Goal: Transaction & Acquisition: Purchase product/service

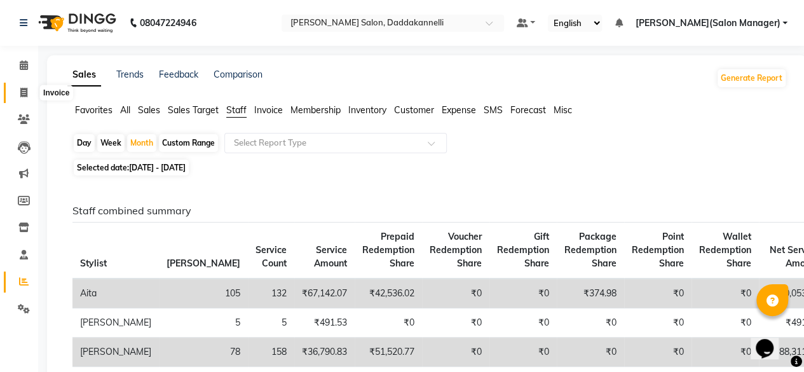
click at [26, 89] on icon at bounding box center [23, 93] width 7 height 10
select select "6354"
select select "service"
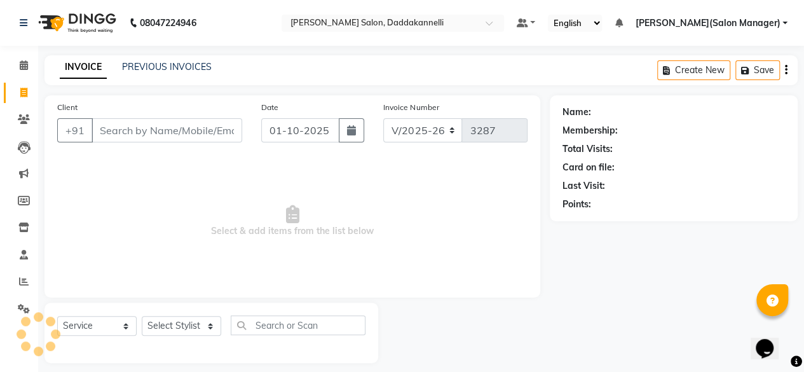
scroll to position [10, 0]
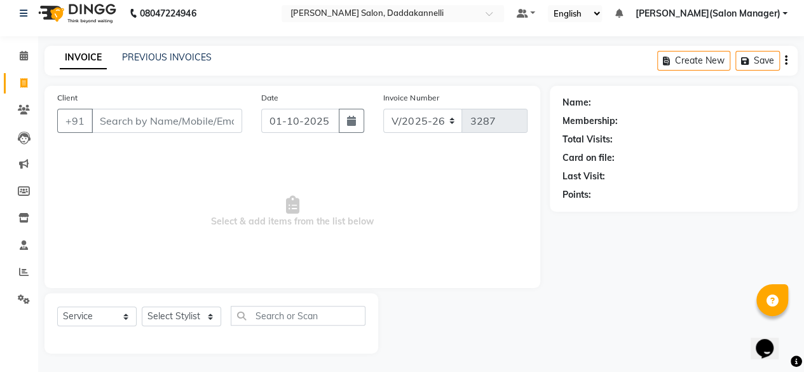
click at [182, 126] on input "Client" at bounding box center [167, 121] width 151 height 24
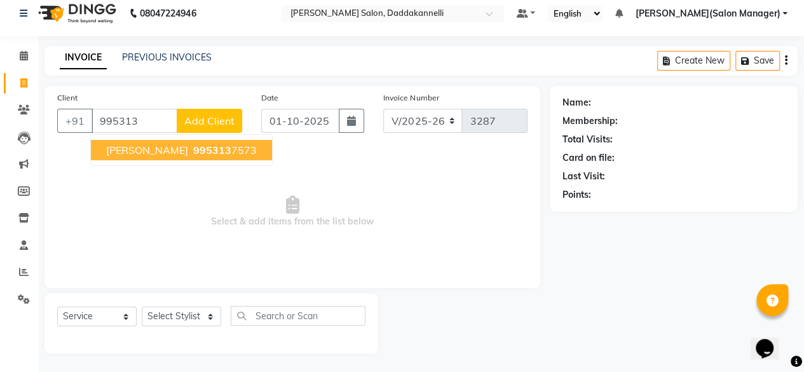
click at [179, 146] on span "Megha Agwarwal" at bounding box center [147, 150] width 82 height 13
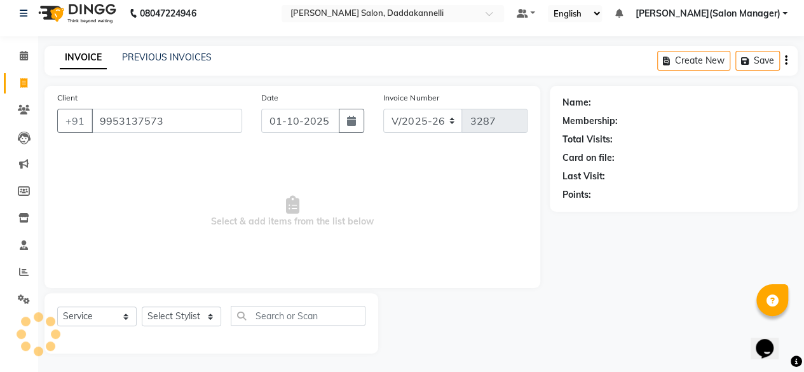
type input "9953137573"
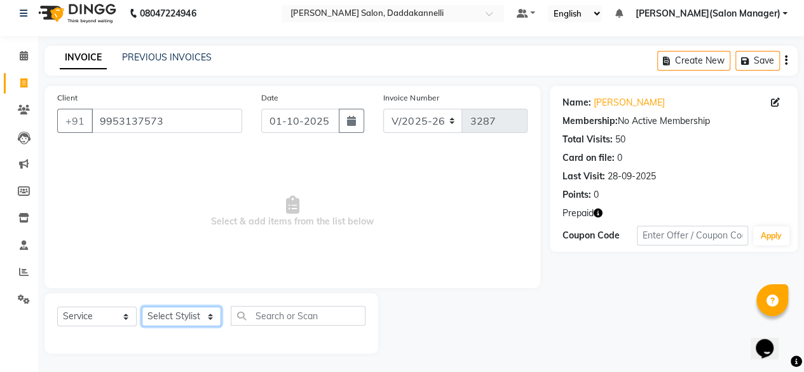
click at [170, 315] on select "Select Stylist aita DINGG SUPPORT KAMLA LEZUM NITESH RIYA Sonu VICKY(Salon Mana…" at bounding box center [181, 316] width 79 height 20
select select "89137"
click at [142, 306] on select "Select Stylist aita DINGG SUPPORT KAMLA LEZUM NITESH RIYA Sonu VICKY(Salon Mana…" at bounding box center [181, 316] width 79 height 20
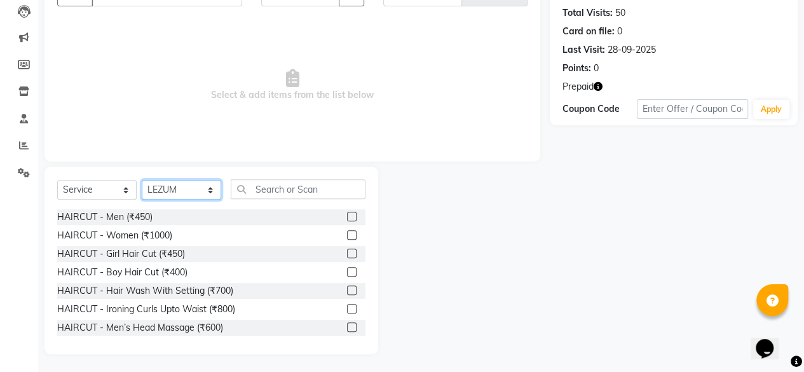
scroll to position [137, 0]
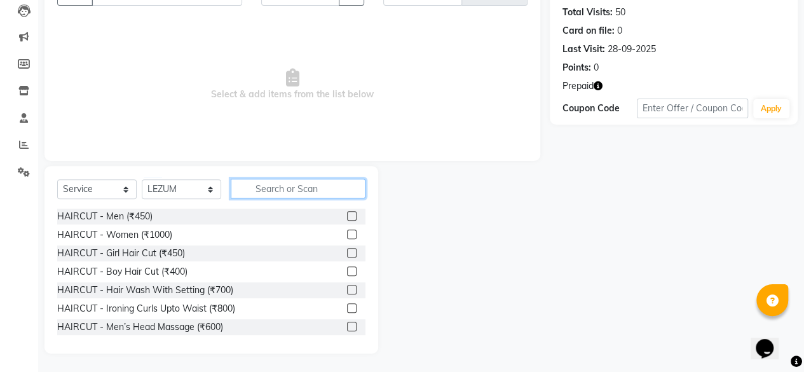
click at [281, 180] on input "text" at bounding box center [298, 189] width 135 height 20
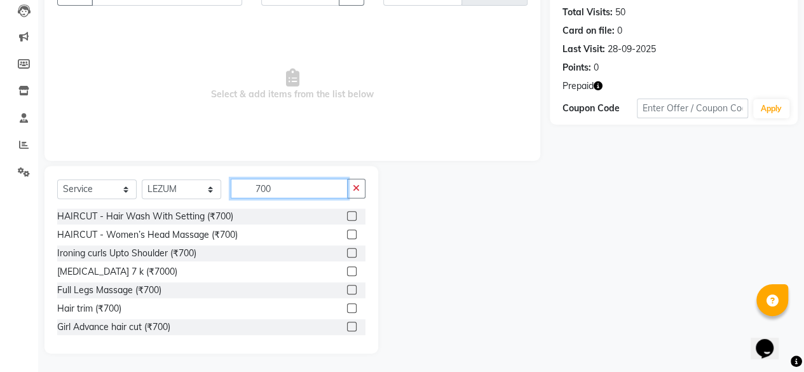
type input "700"
click at [347, 217] on label at bounding box center [352, 216] width 10 height 10
click at [347, 217] on input "checkbox" at bounding box center [351, 216] width 8 height 8
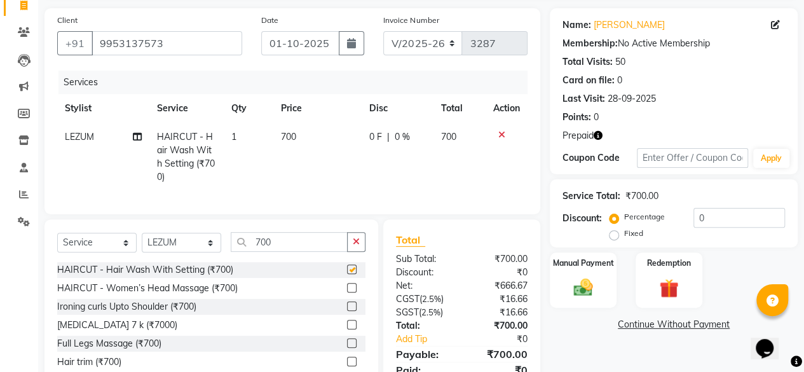
scroll to position [8, 0]
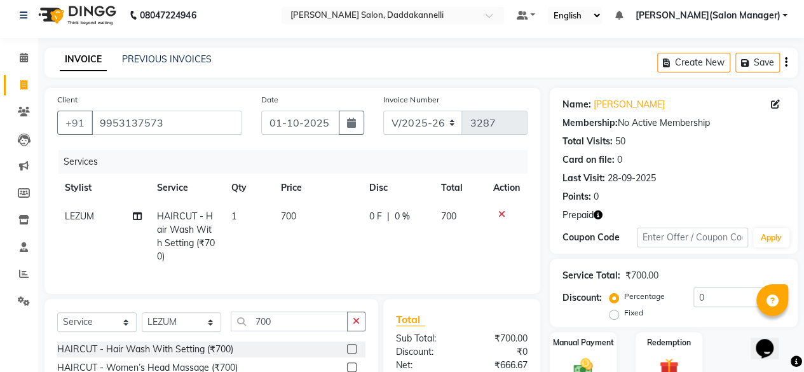
checkbox input "false"
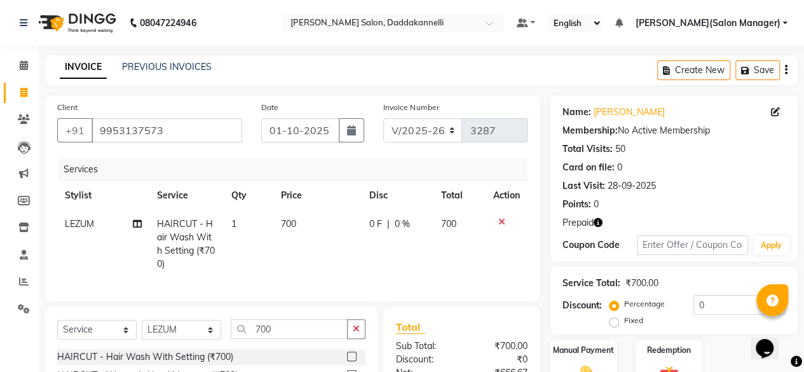
click at [292, 221] on span "700" at bounding box center [288, 223] width 15 height 11
select select "89137"
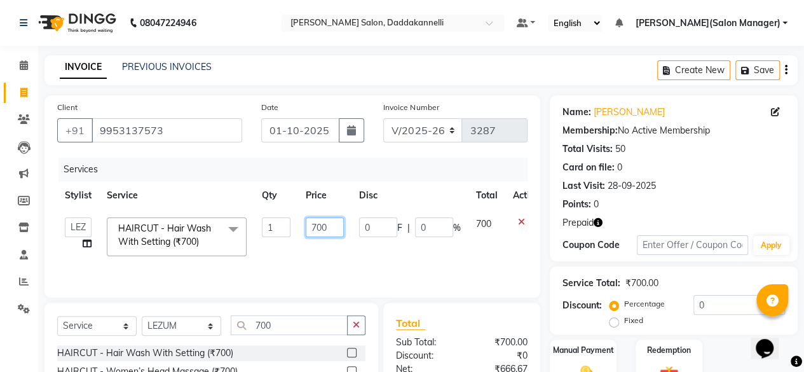
click at [309, 222] on input "700" at bounding box center [325, 227] width 38 height 20
click at [329, 228] on input "700" at bounding box center [325, 227] width 38 height 20
type input "7"
type input "500"
click at [336, 250] on td "500" at bounding box center [324, 237] width 53 height 54
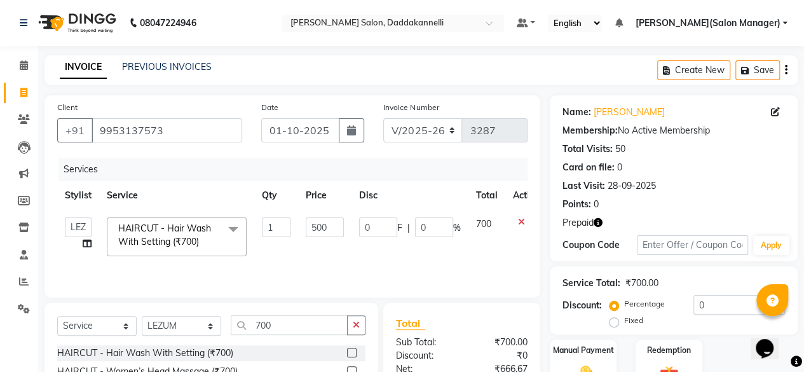
select select "89137"
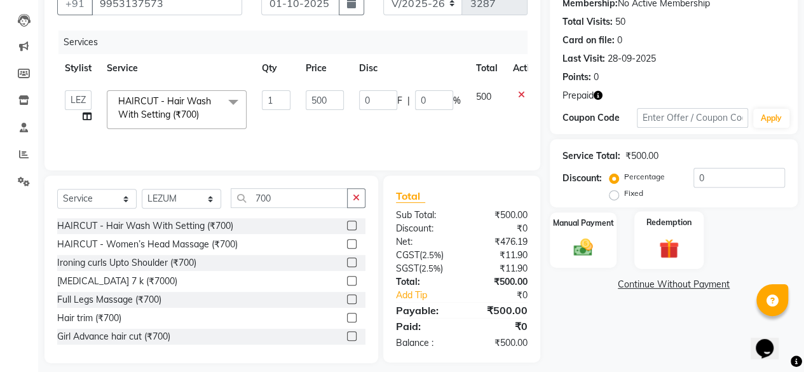
click at [646, 230] on div "Redemption" at bounding box center [668, 240] width 69 height 58
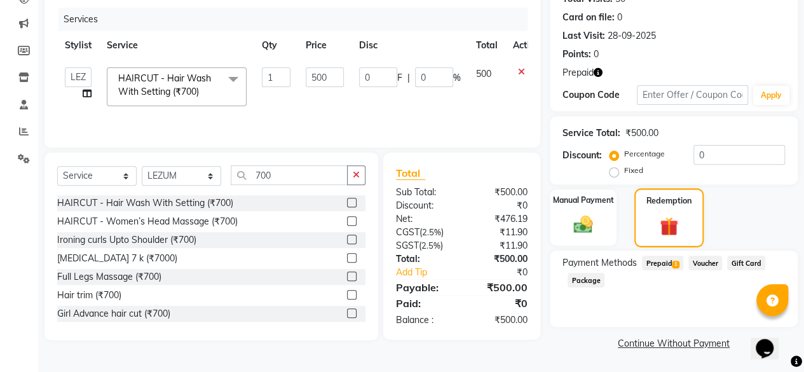
click at [674, 264] on span "1" at bounding box center [675, 265] width 7 height 8
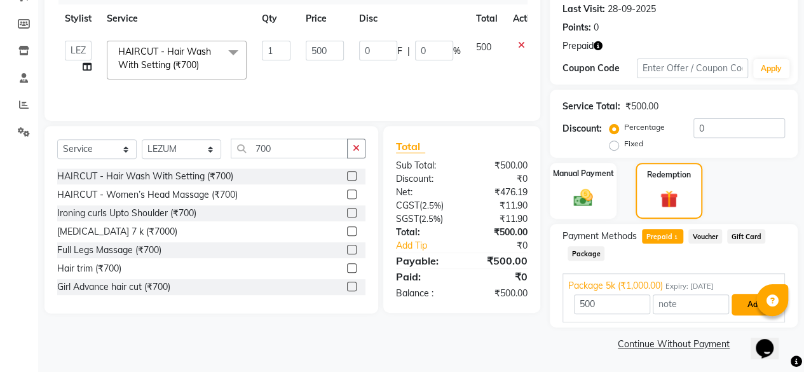
click at [736, 303] on button "Add" at bounding box center [754, 305] width 46 height 22
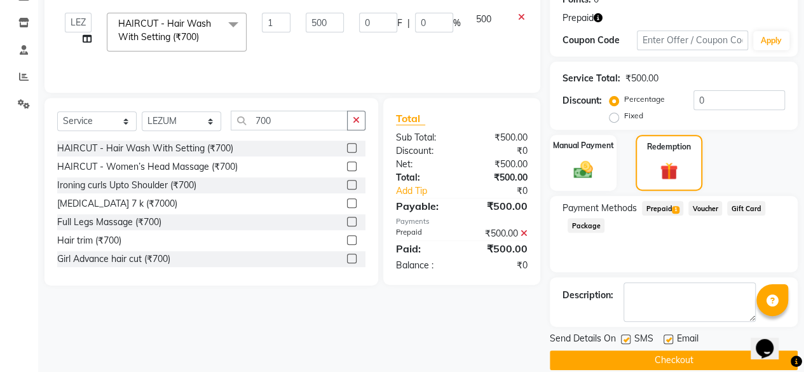
scroll to position [221, 0]
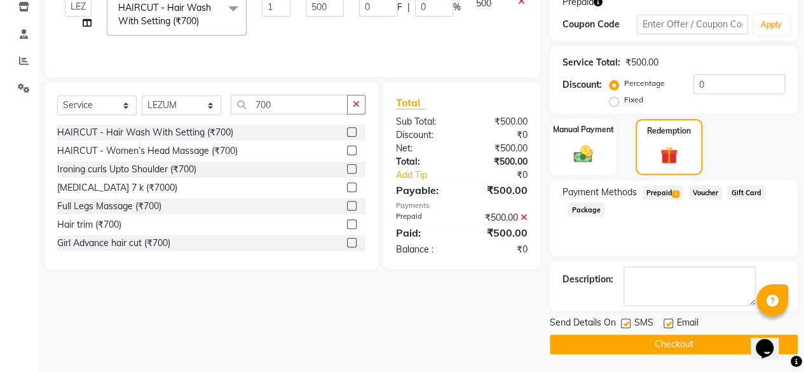
click at [670, 323] on label at bounding box center [668, 323] width 10 height 10
click at [670, 323] on input "checkbox" at bounding box center [667, 324] width 8 height 8
checkbox input "false"
click at [657, 345] on button "Checkout" at bounding box center [674, 344] width 248 height 20
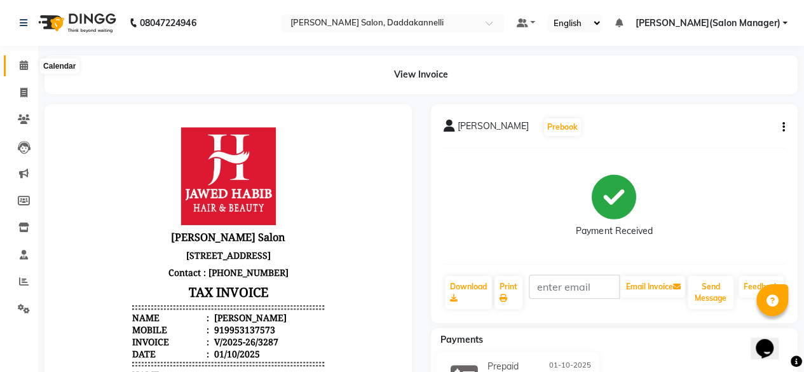
click at [25, 64] on icon at bounding box center [24, 65] width 8 height 10
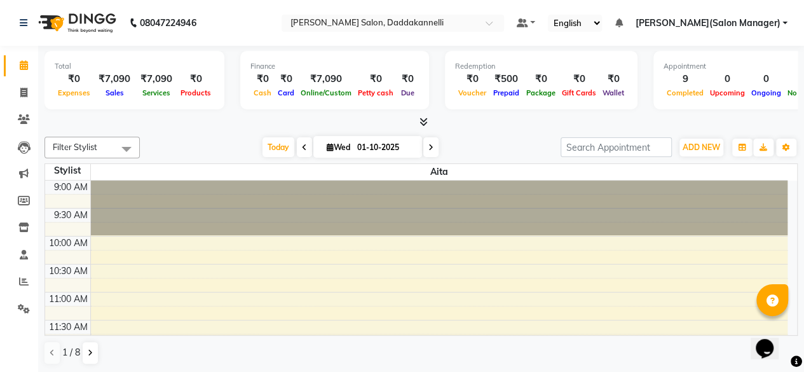
click at [426, 119] on icon at bounding box center [423, 122] width 8 height 10
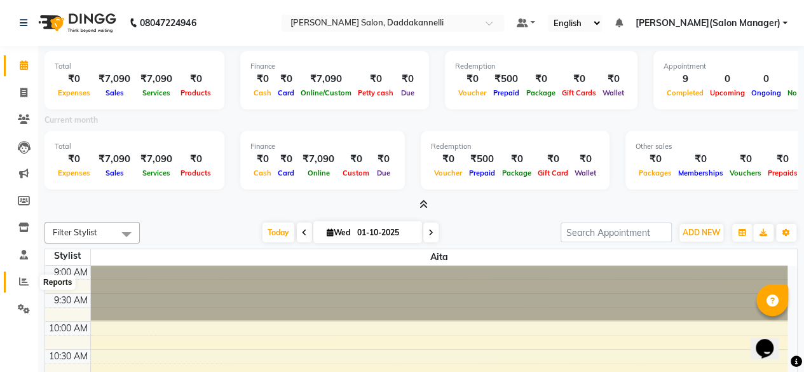
click at [20, 278] on icon at bounding box center [24, 281] width 10 height 10
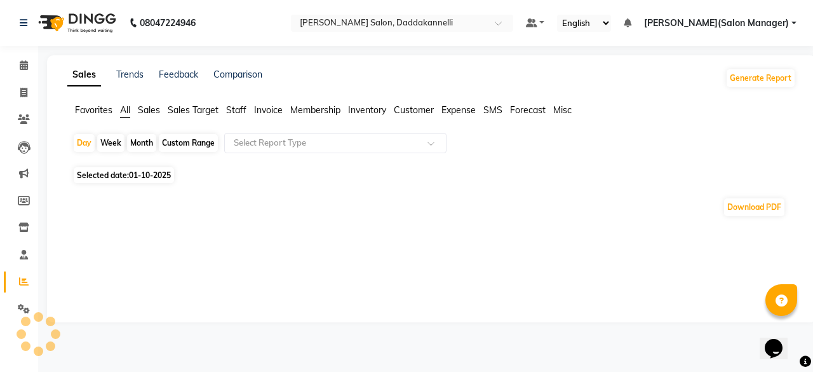
click at [130, 147] on div "Month" at bounding box center [141, 143] width 29 height 18
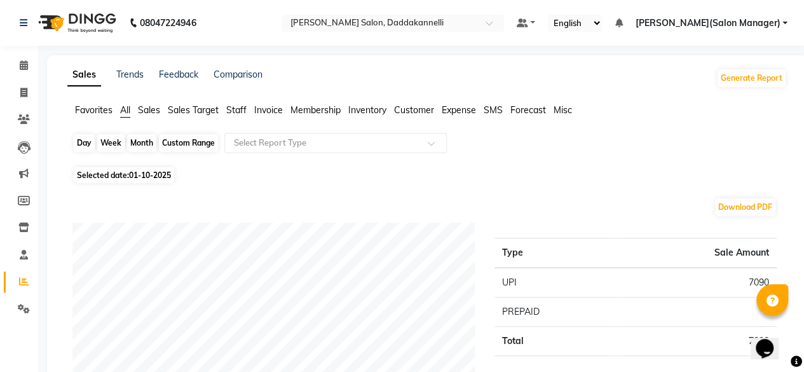
click at [140, 140] on div "Month" at bounding box center [141, 143] width 29 height 18
select select "10"
select select "2025"
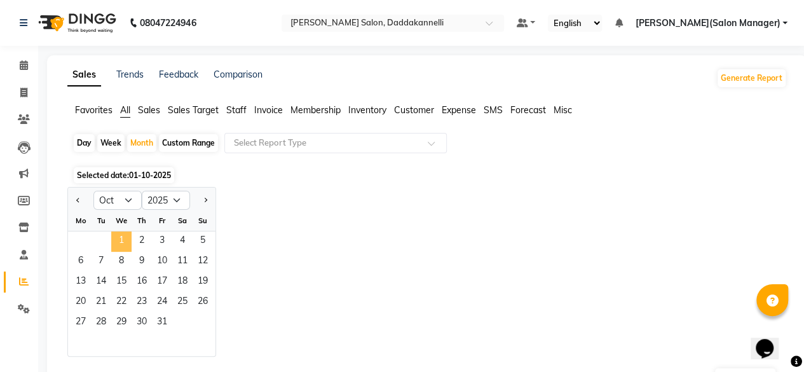
click at [116, 238] on span "1" at bounding box center [121, 241] width 20 height 20
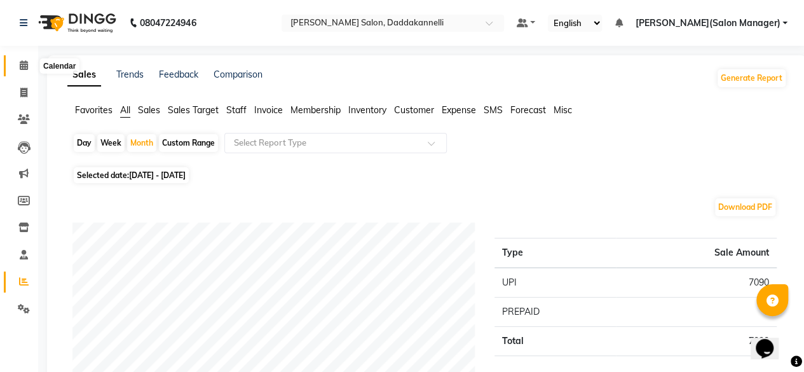
click at [16, 62] on span at bounding box center [24, 65] width 22 height 15
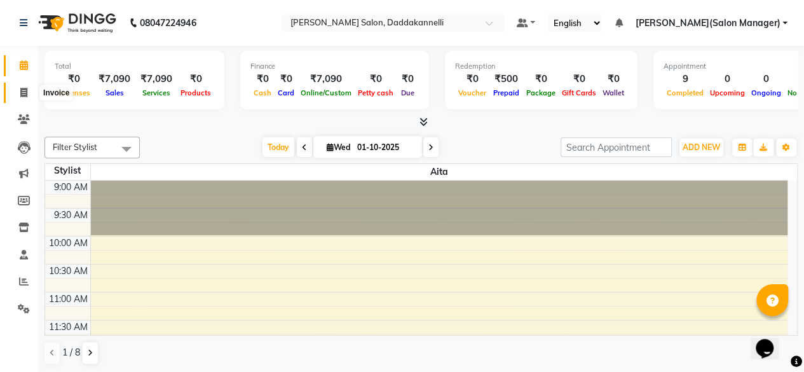
click at [28, 95] on span at bounding box center [24, 93] width 22 height 15
select select "6354"
select select "service"
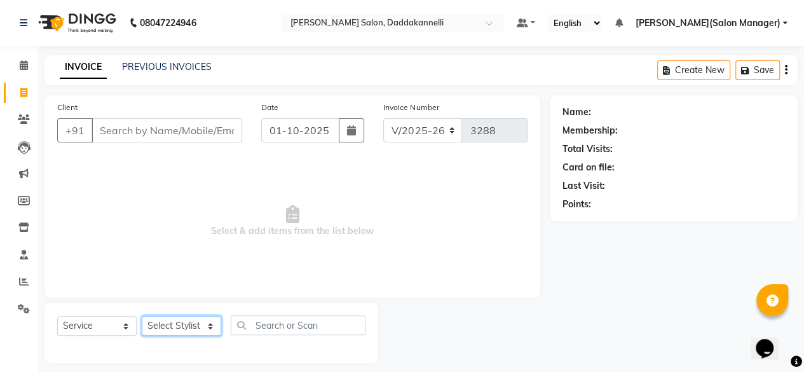
click at [189, 322] on select "Select Stylist aita DINGG SUPPORT KAMLA LEZUM NITESH RIYA Sonu VICKY(Salon Mana…" at bounding box center [181, 326] width 79 height 20
select select "90884"
click at [142, 316] on select "Select Stylist aita DINGG SUPPORT KAMLA LEZUM NITESH RIYA Sonu VICKY(Salon Mana…" at bounding box center [181, 326] width 79 height 20
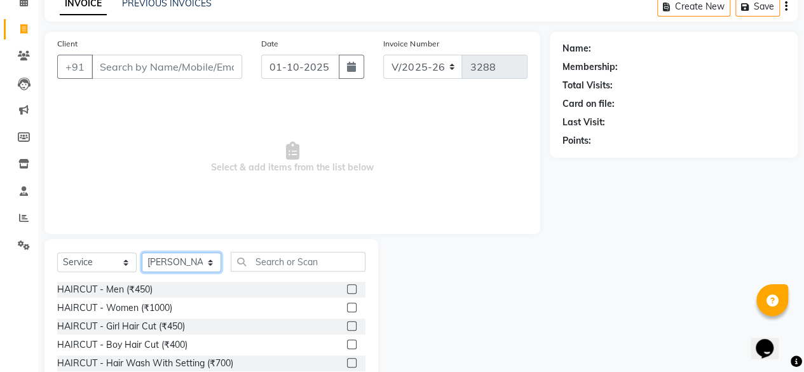
scroll to position [127, 0]
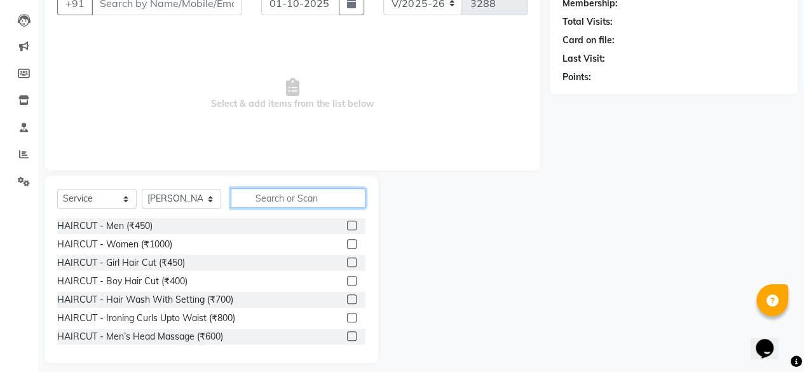
click at [283, 194] on input "text" at bounding box center [298, 198] width 135 height 20
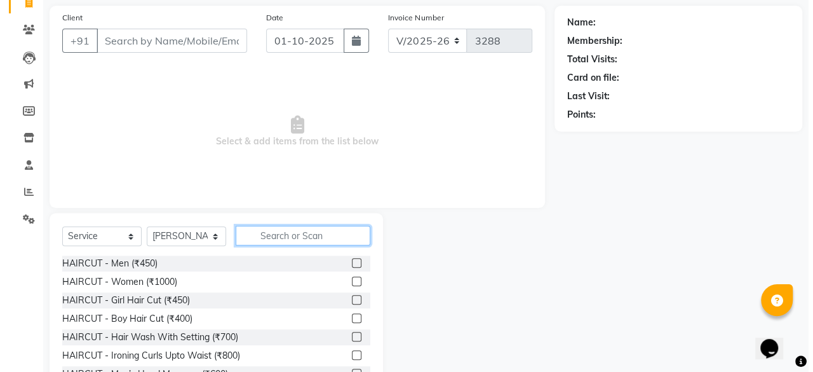
scroll to position [64, 0]
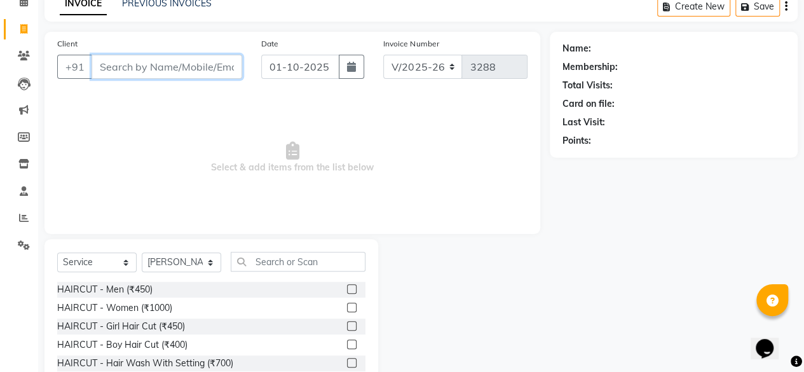
click at [178, 62] on input "Client" at bounding box center [167, 67] width 151 height 24
type input "9989592386"
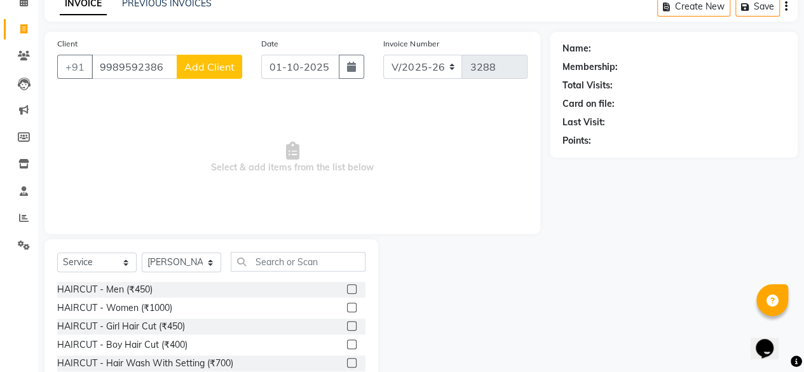
click at [194, 65] on span "Add Client" at bounding box center [209, 66] width 50 height 13
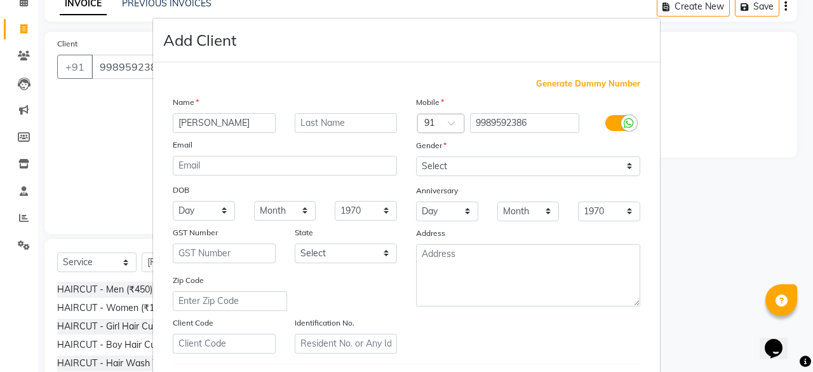
click at [180, 121] on input "dr depthi" at bounding box center [224, 123] width 103 height 20
click at [187, 127] on input "dr depthi" at bounding box center [224, 123] width 103 height 20
type input "dr depthi"
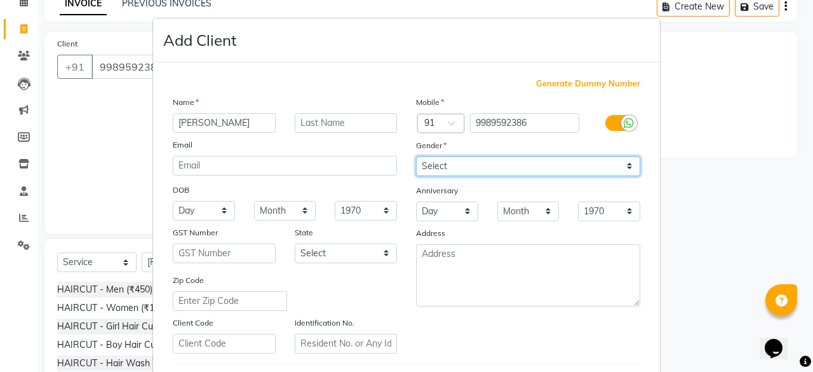
click at [464, 166] on select "Select Male Female Other Prefer Not To Say" at bounding box center [528, 166] width 224 height 20
select select "male"
click at [416, 156] on select "Select Male Female Other Prefer Not To Say" at bounding box center [528, 166] width 224 height 20
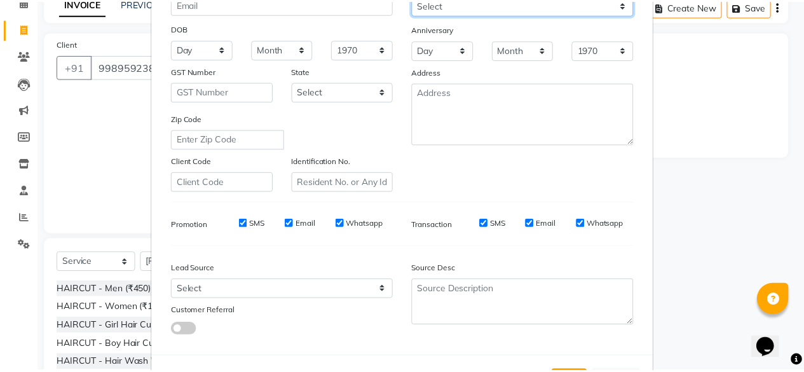
scroll to position [191, 0]
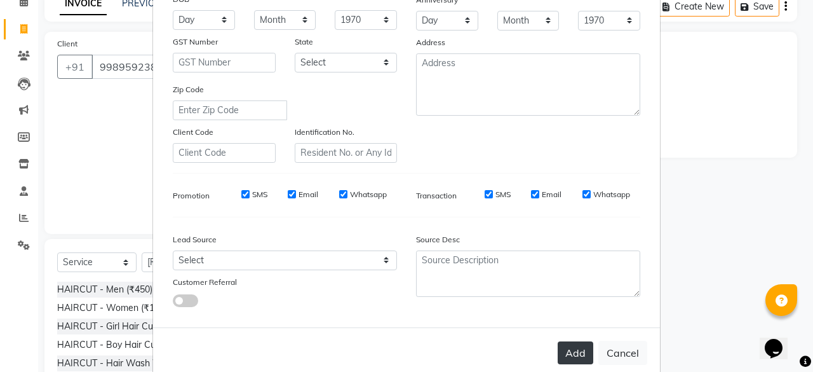
click at [564, 358] on button "Add" at bounding box center [576, 352] width 36 height 23
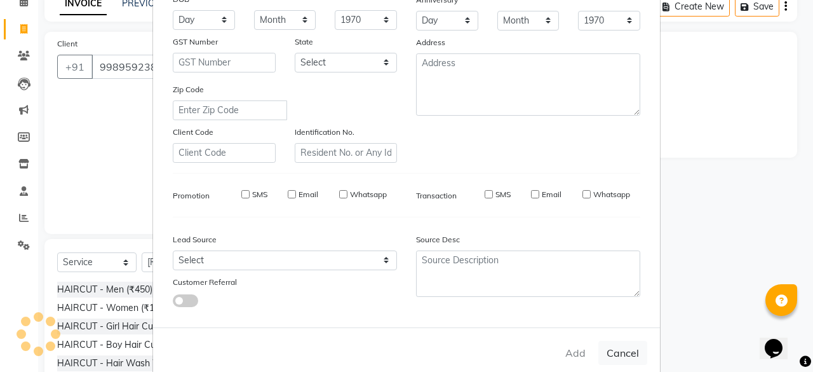
select select
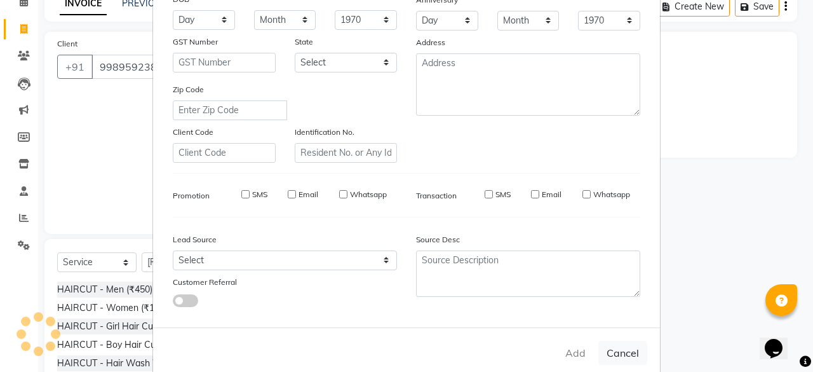
select select
checkbox input "false"
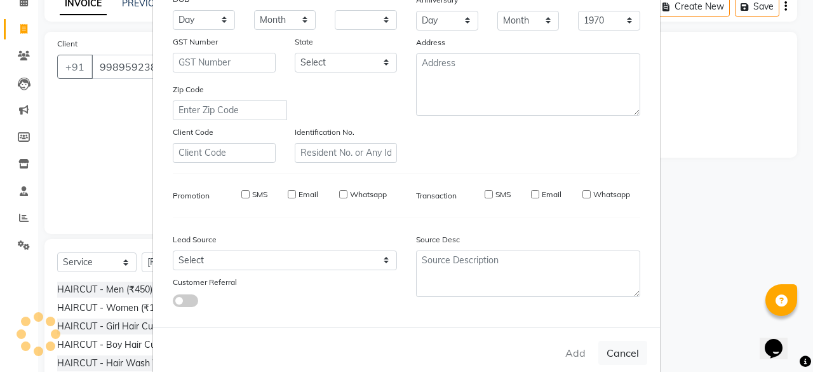
checkbox input "false"
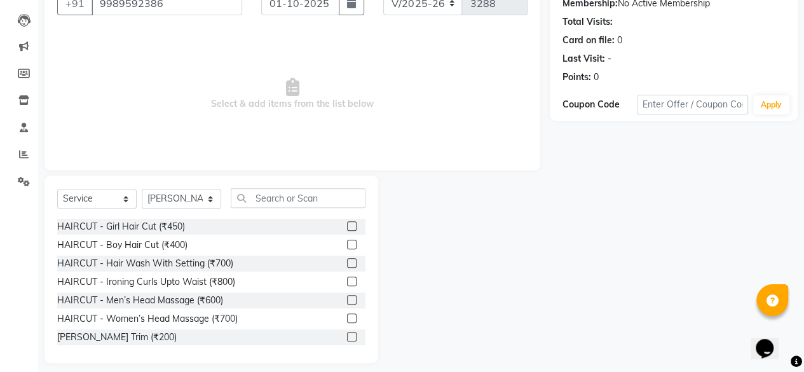
scroll to position [64, 0]
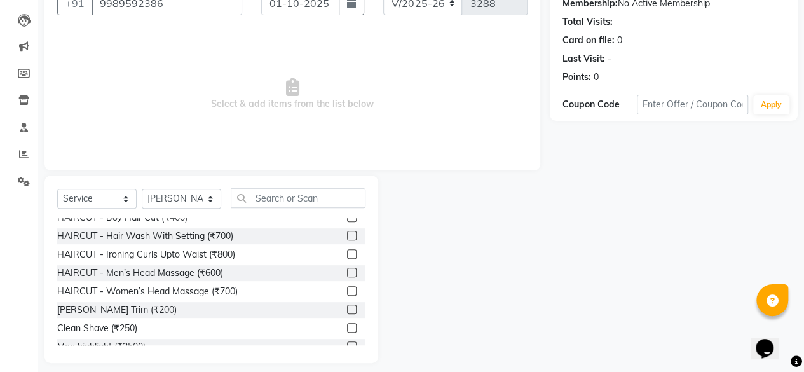
click at [347, 235] on label at bounding box center [352, 236] width 10 height 10
click at [347, 235] on input "checkbox" at bounding box center [351, 236] width 8 height 8
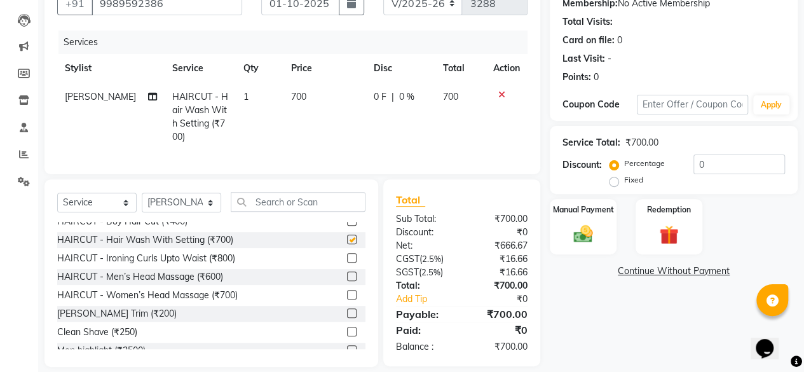
checkbox input "false"
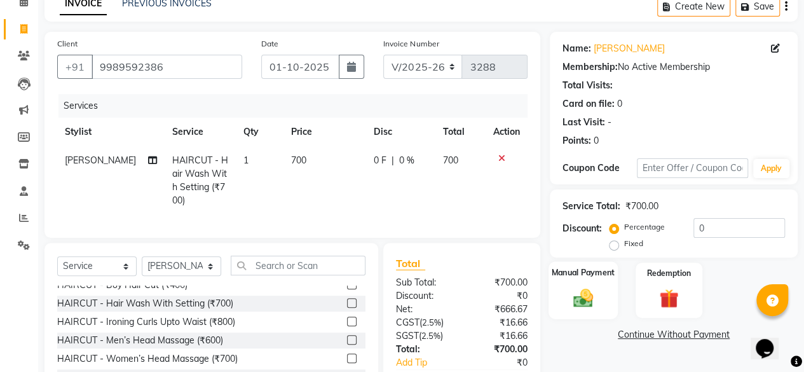
click at [583, 306] on img at bounding box center [583, 297] width 32 height 23
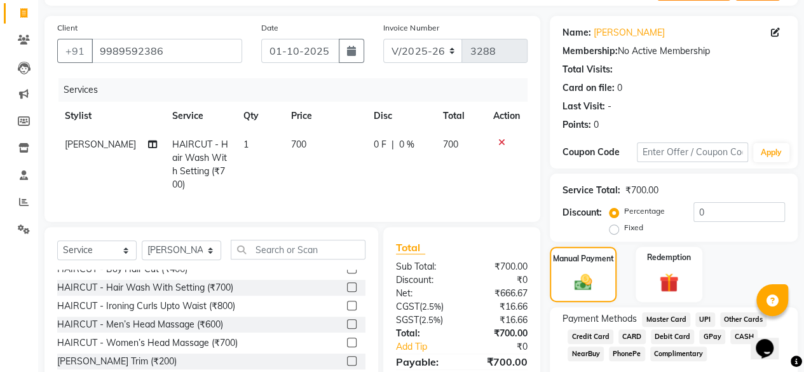
scroll to position [127, 0]
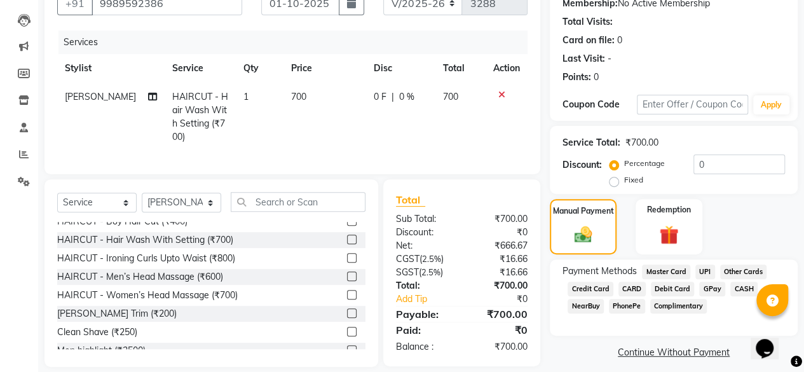
click at [704, 269] on span "UPI" at bounding box center [705, 271] width 20 height 15
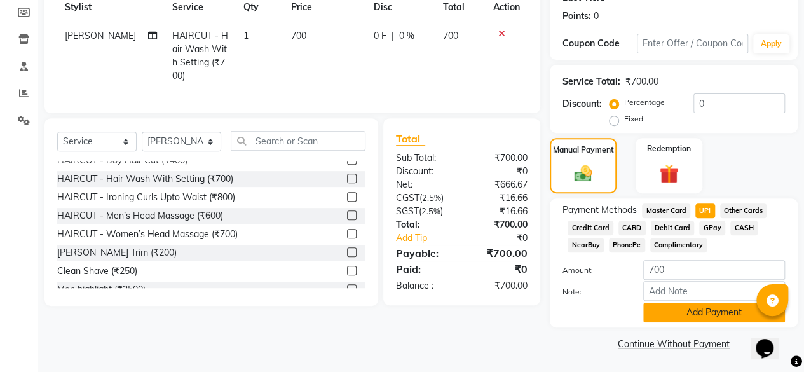
click at [687, 308] on button "Add Payment" at bounding box center [714, 313] width 142 height 20
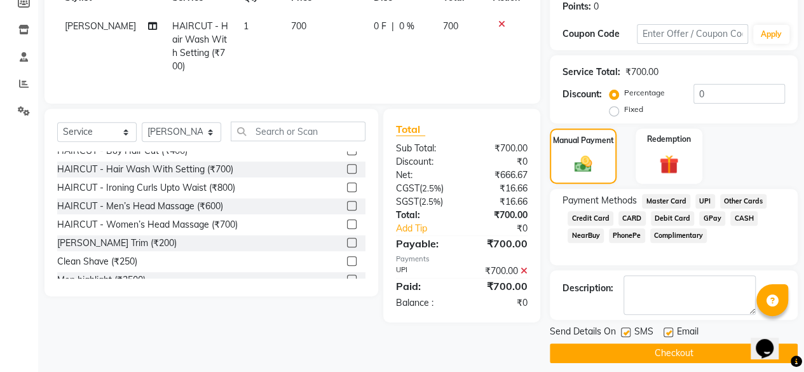
scroll to position [206, 0]
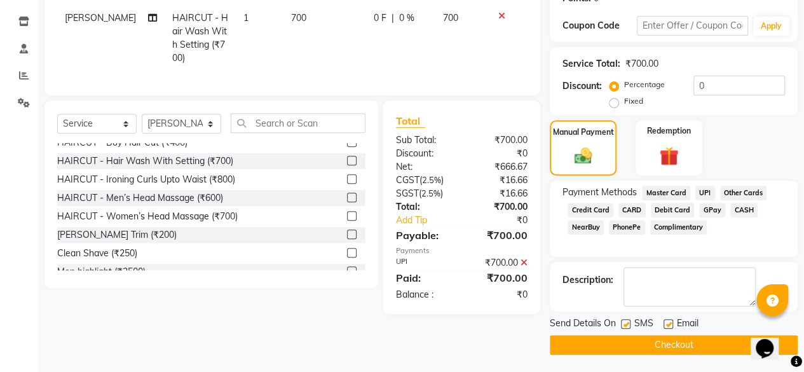
click at [667, 321] on label at bounding box center [668, 324] width 10 height 10
click at [667, 321] on input "checkbox" at bounding box center [667, 324] width 8 height 8
checkbox input "false"
click at [651, 346] on button "Checkout" at bounding box center [674, 345] width 248 height 20
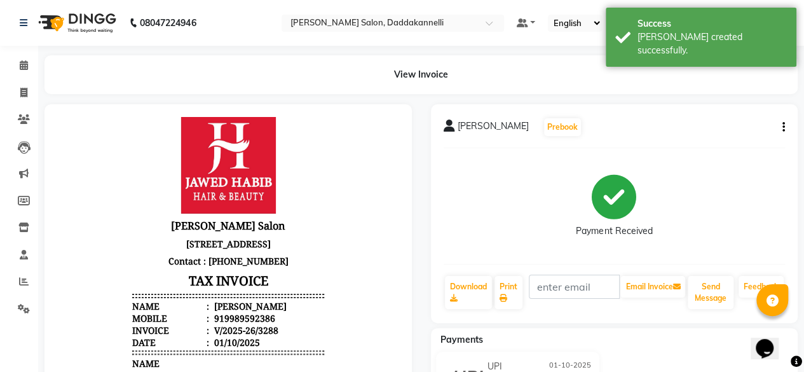
scroll to position [46, 0]
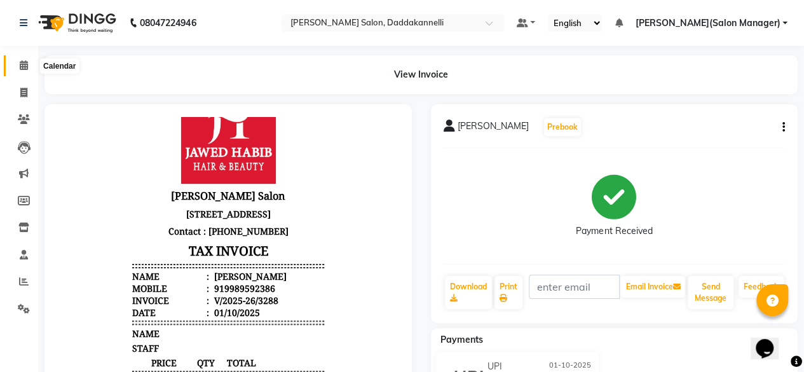
click at [17, 63] on span at bounding box center [24, 65] width 22 height 15
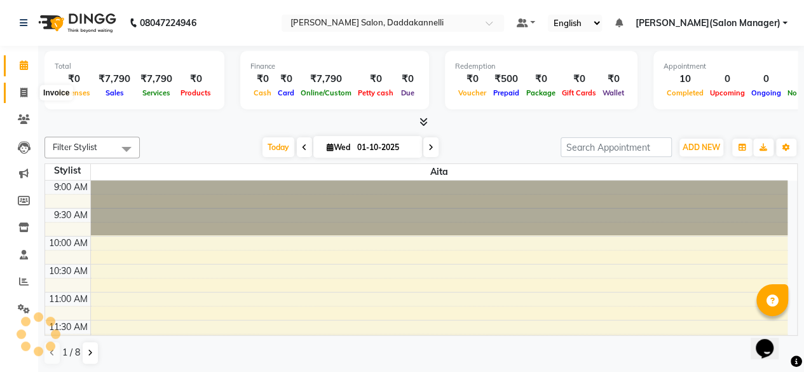
click at [30, 96] on span at bounding box center [24, 93] width 22 height 15
select select "service"
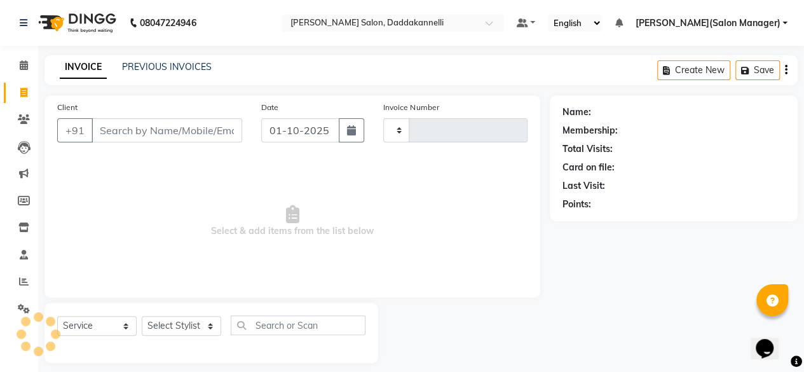
type input "3289"
select select "6354"
click at [27, 65] on icon at bounding box center [24, 65] width 8 height 10
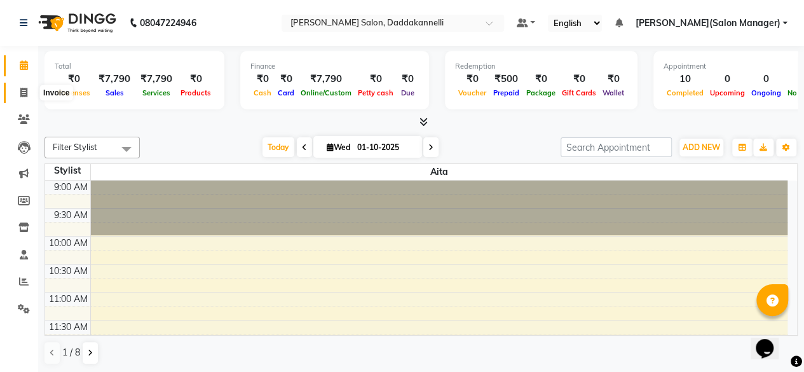
click at [21, 90] on icon at bounding box center [23, 93] width 7 height 10
select select "service"
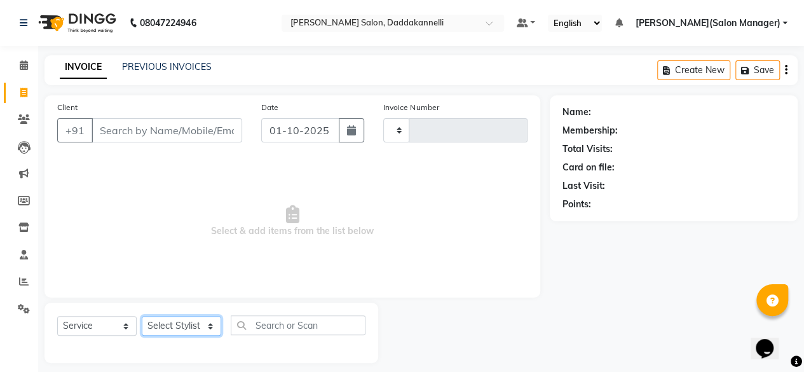
click at [178, 324] on select "Select Stylist aita DINGG SUPPORT KAMLA LEZUM NITESH RIYA Sonu VICKY(Salon Mana…" at bounding box center [181, 326] width 79 height 20
select select "86746"
click at [142, 316] on select "Select Stylist aita DINGG SUPPORT KAMLA LEZUM NITESH RIYA Sonu VICKY(Salon Mana…" at bounding box center [181, 326] width 79 height 20
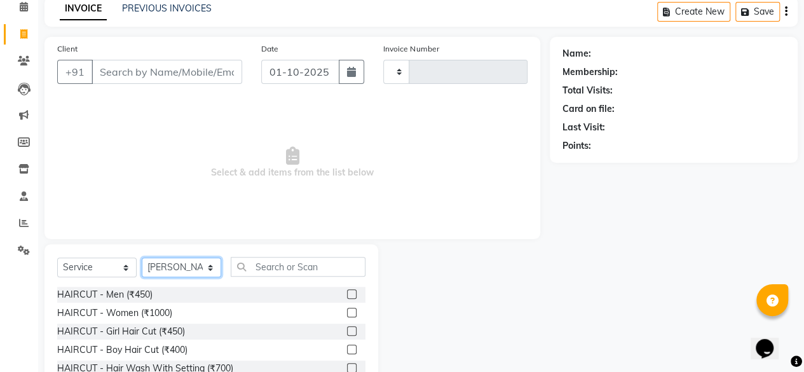
scroll to position [127, 0]
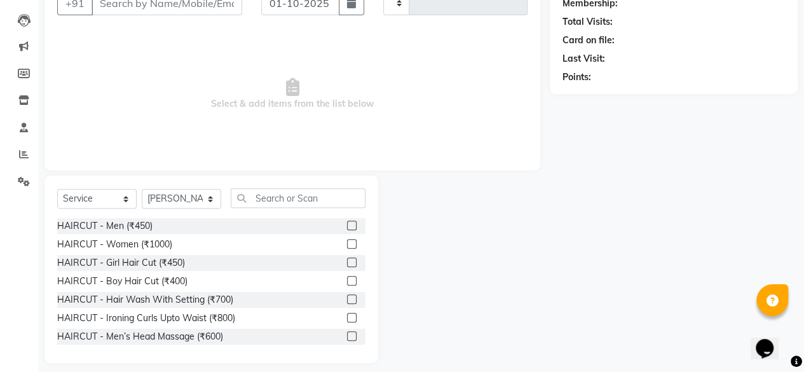
click at [347, 243] on label at bounding box center [352, 244] width 10 height 10
click at [347, 243] on input "checkbox" at bounding box center [351, 244] width 8 height 8
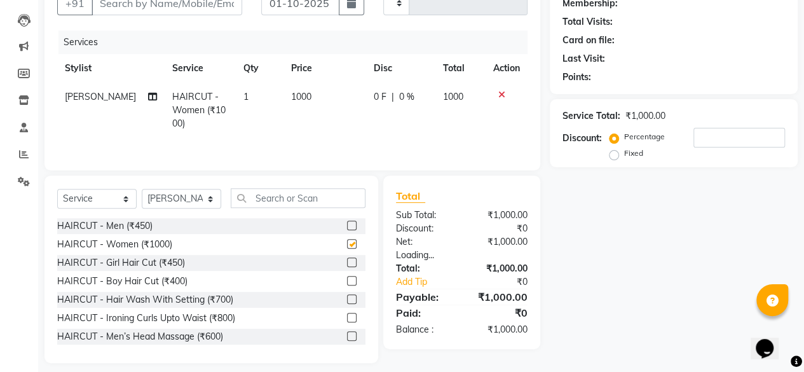
checkbox input "false"
click at [267, 199] on input "text" at bounding box center [298, 198] width 135 height 20
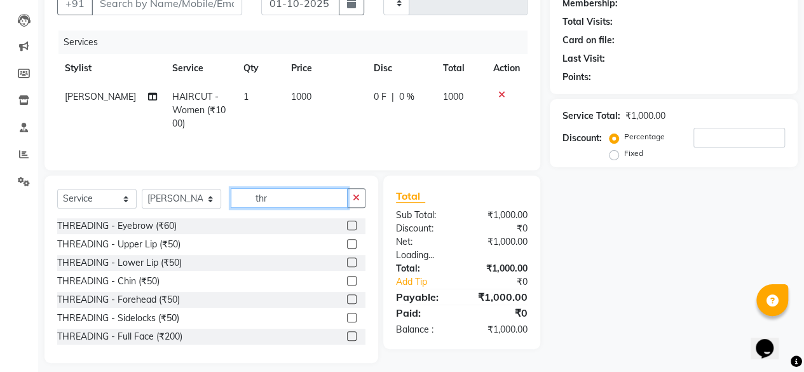
type input "thr"
click at [347, 223] on label at bounding box center [352, 226] width 10 height 10
click at [347, 223] on input "checkbox" at bounding box center [351, 226] width 8 height 8
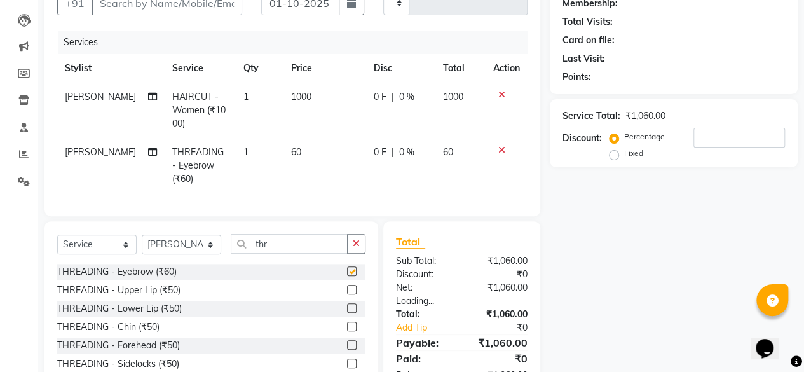
checkbox input "false"
click at [347, 288] on label at bounding box center [352, 290] width 10 height 10
click at [347, 288] on input "checkbox" at bounding box center [351, 290] width 8 height 8
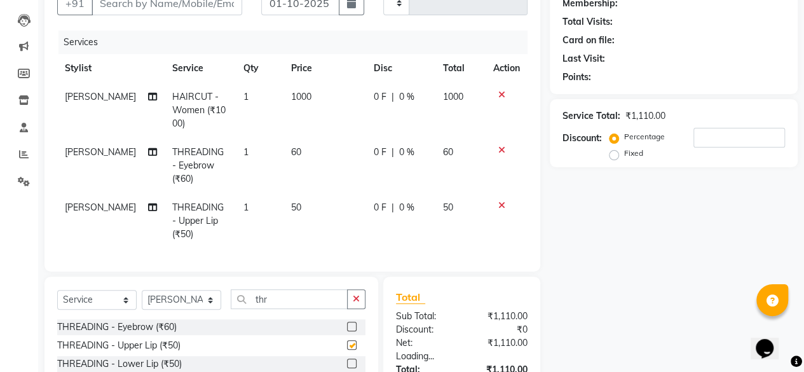
scroll to position [234, 0]
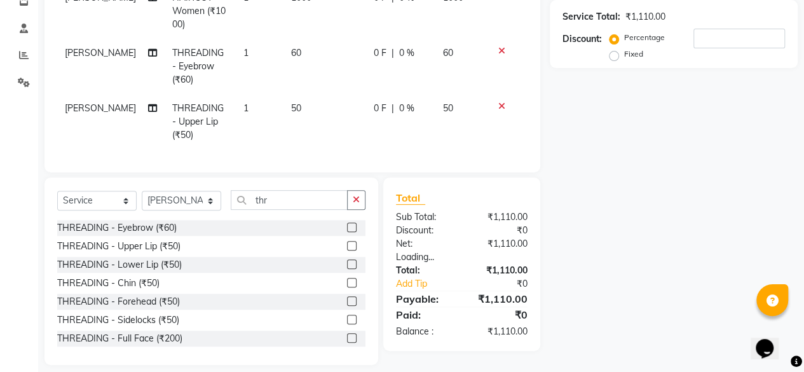
checkbox input "false"
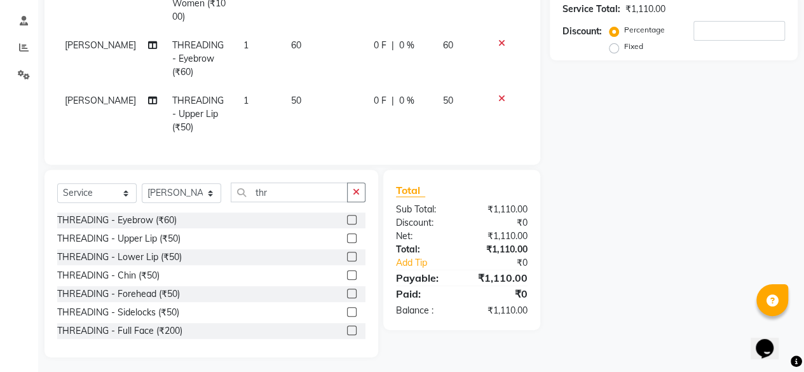
click at [347, 289] on label at bounding box center [352, 294] width 10 height 10
click at [347, 290] on input "checkbox" at bounding box center [351, 294] width 8 height 8
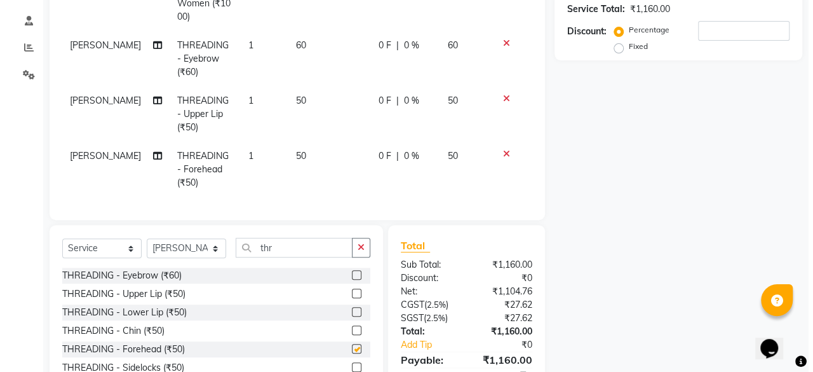
scroll to position [107, 0]
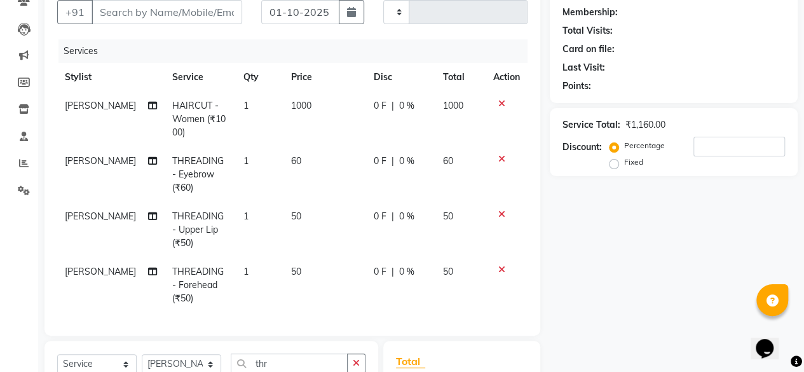
checkbox input "false"
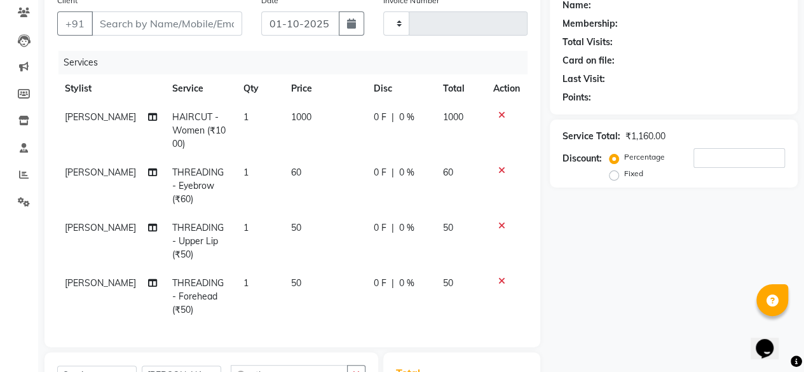
click at [303, 112] on td "1000" at bounding box center [324, 130] width 83 height 55
select select "86746"
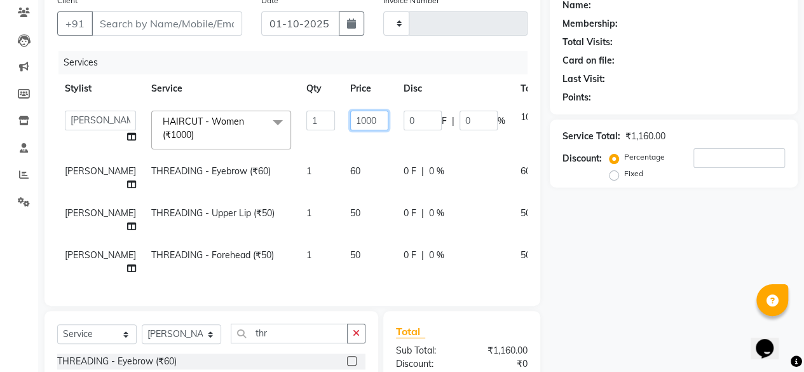
click at [350, 112] on input "1000" at bounding box center [369, 121] width 38 height 20
click at [350, 116] on input "1000" at bounding box center [369, 121] width 38 height 20
type input "1"
type input "700"
click at [345, 160] on td "60" at bounding box center [369, 178] width 53 height 42
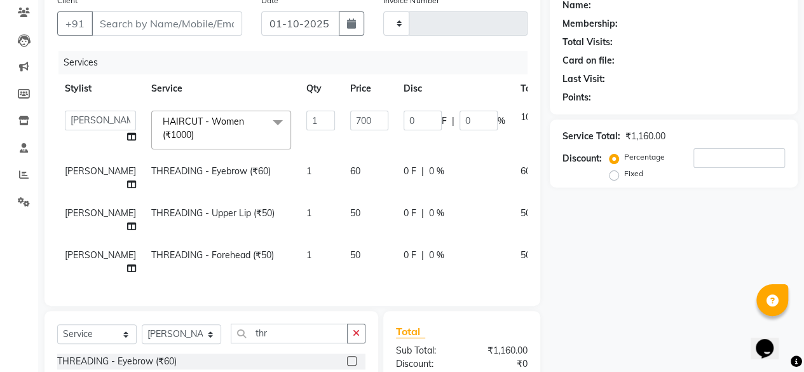
select select "86746"
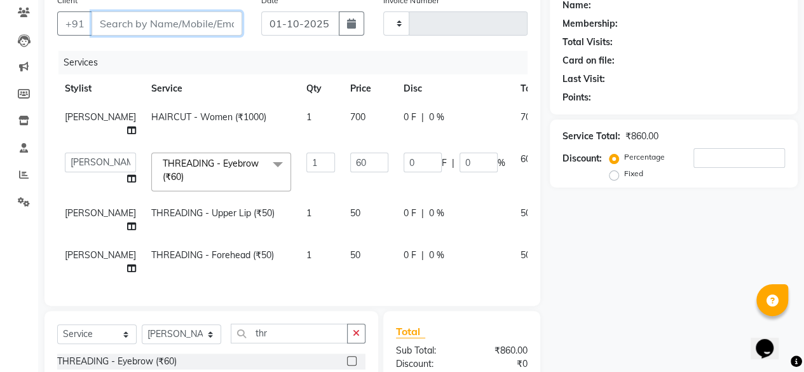
click at [173, 17] on input "Client" at bounding box center [167, 23] width 151 height 24
type input "7"
type input "0"
type input "7349480661"
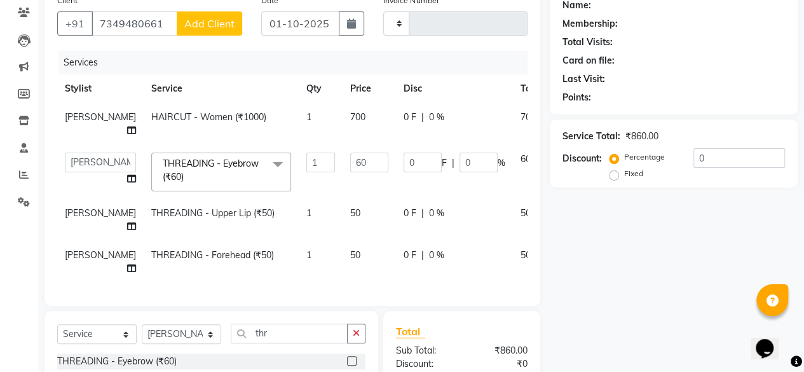
click at [188, 26] on span "Add Client" at bounding box center [209, 23] width 50 height 13
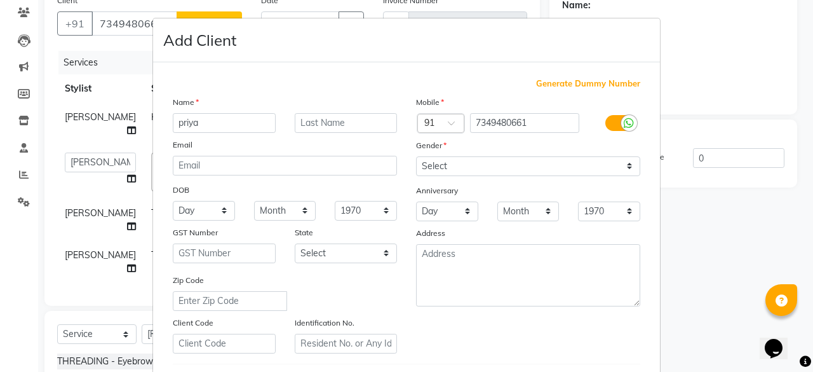
type input "priya"
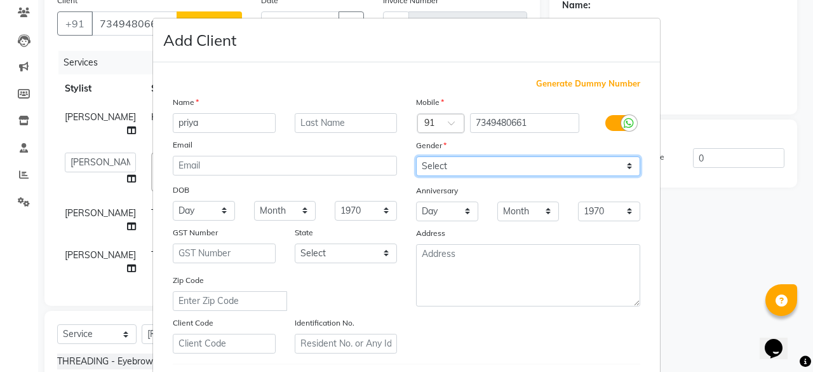
click at [442, 167] on select "Select Male Female Other Prefer Not To Say" at bounding box center [528, 166] width 224 height 20
select select "female"
click at [416, 156] on select "Select Male Female Other Prefer Not To Say" at bounding box center [528, 166] width 224 height 20
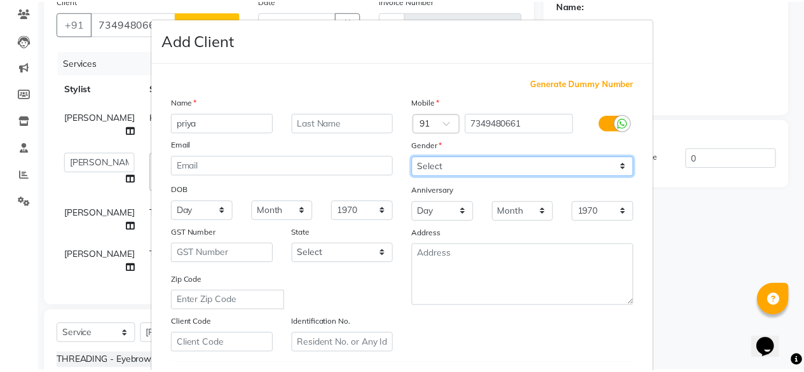
scroll to position [212, 0]
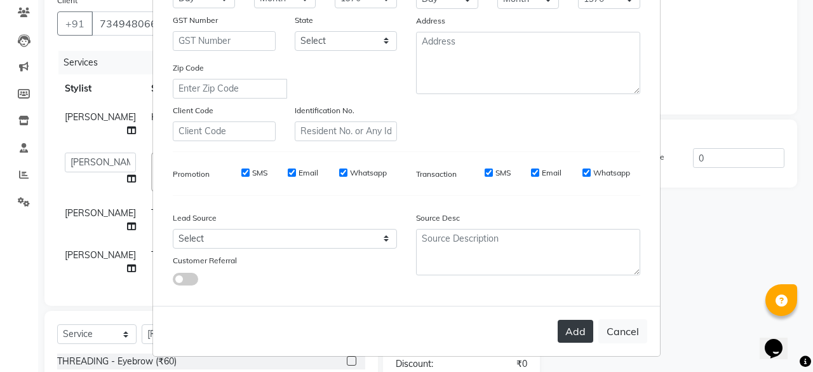
click at [572, 325] on button "Add" at bounding box center [576, 331] width 36 height 23
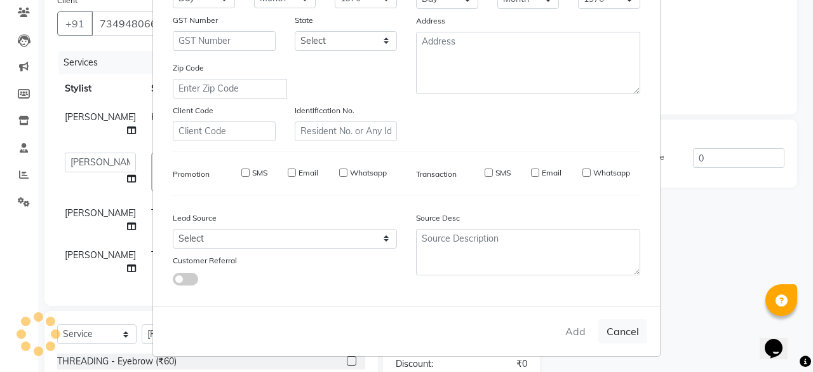
select select
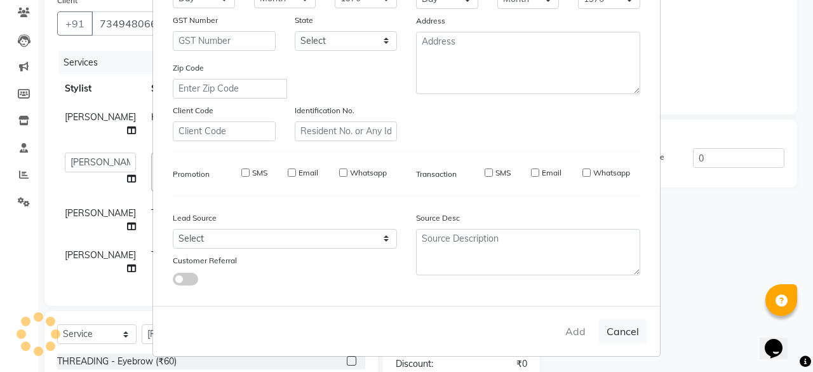
select select
checkbox input "false"
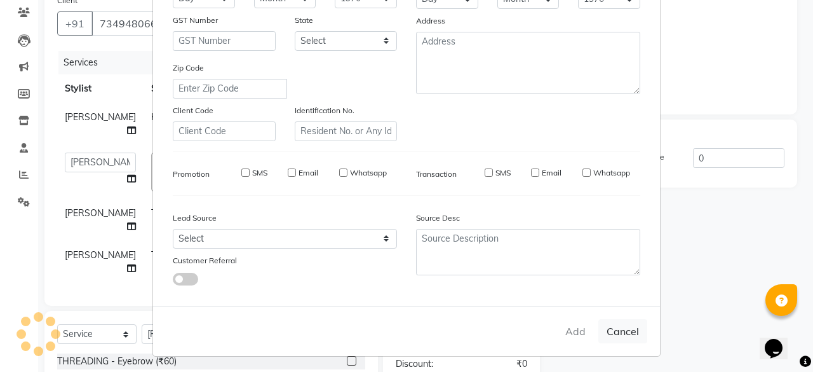
checkbox input "false"
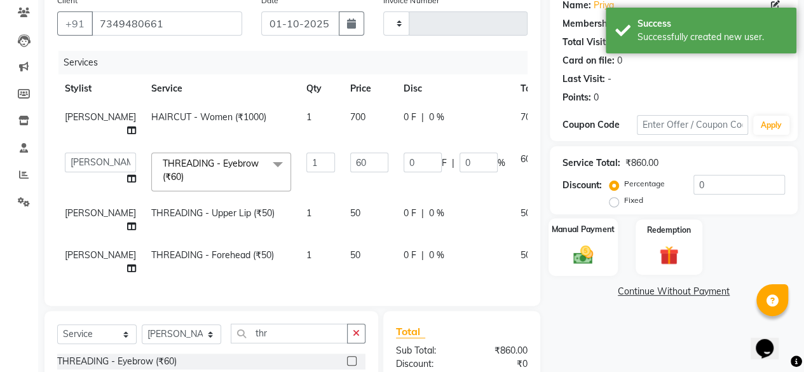
click at [600, 257] on div "Manual Payment" at bounding box center [582, 247] width 69 height 58
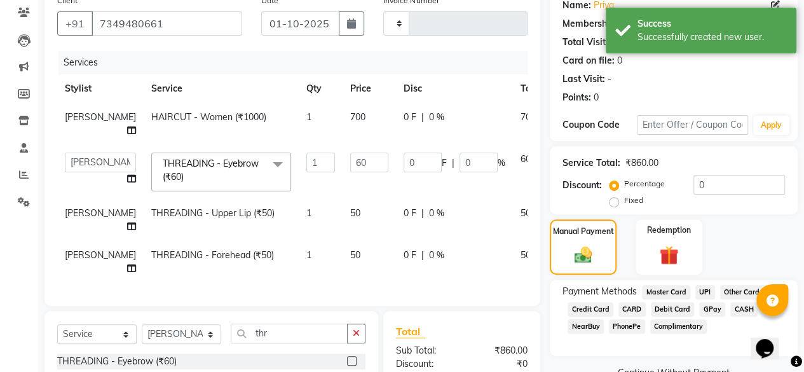
click at [699, 287] on span "UPI" at bounding box center [705, 292] width 20 height 15
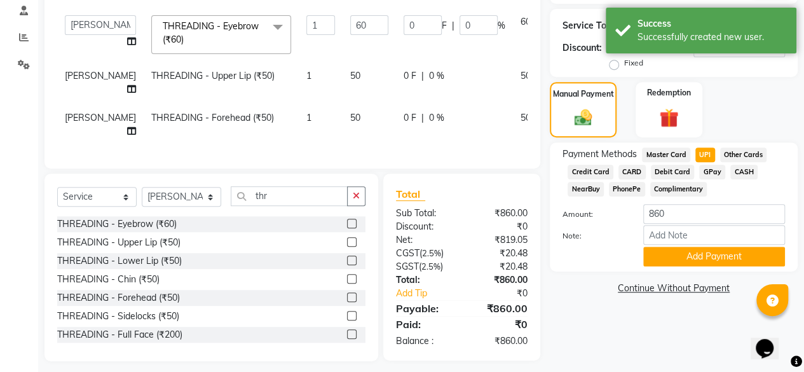
scroll to position [261, 0]
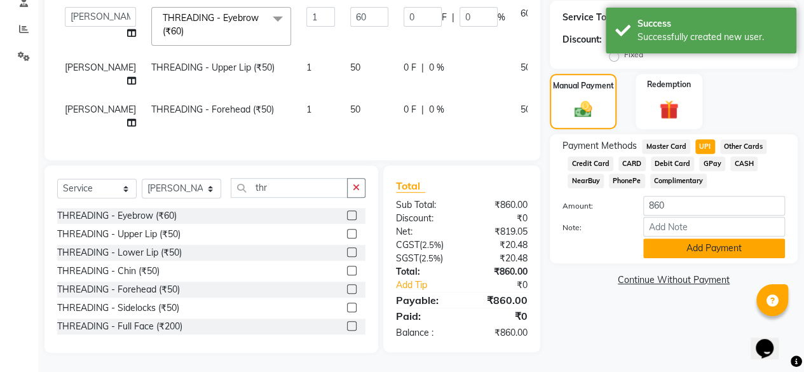
click at [684, 238] on button "Add Payment" at bounding box center [714, 248] width 142 height 20
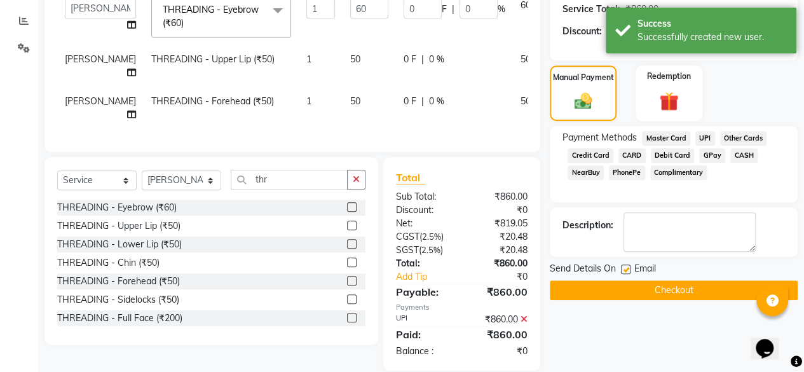
click at [624, 269] on label at bounding box center [626, 269] width 10 height 10
click at [624, 269] on input "checkbox" at bounding box center [625, 270] width 8 height 8
checkbox input "false"
click at [522, 323] on icon at bounding box center [523, 319] width 7 height 9
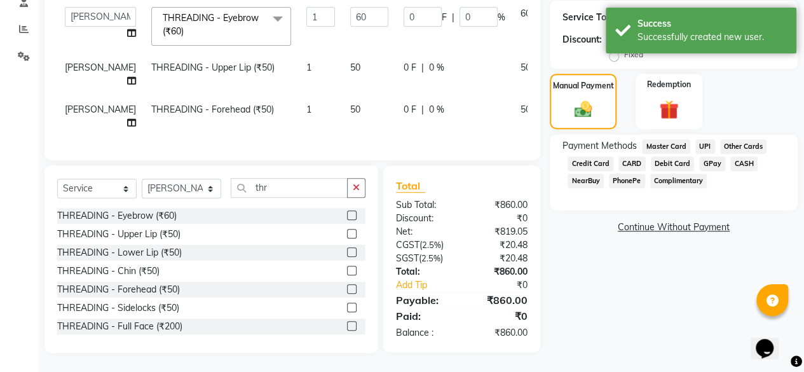
click at [704, 139] on span "UPI" at bounding box center [705, 146] width 20 height 15
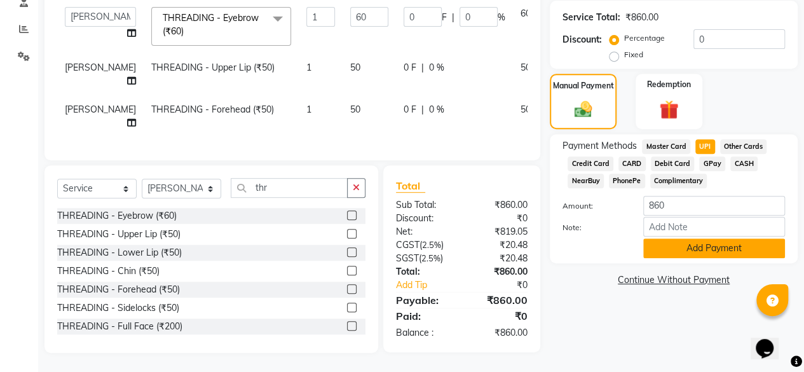
click at [681, 240] on button "Add Payment" at bounding box center [714, 248] width 142 height 20
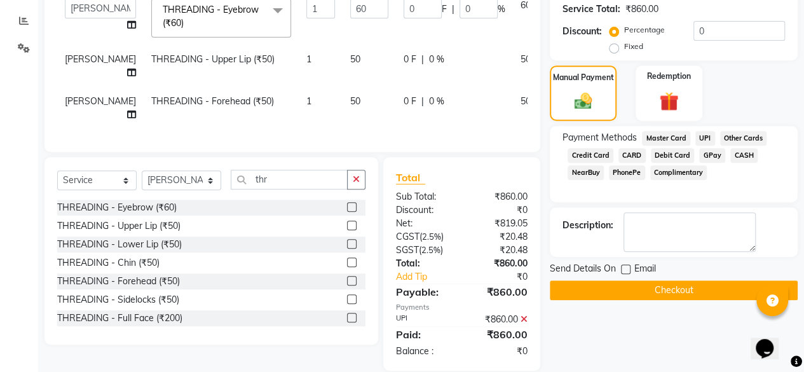
click at [650, 287] on button "Checkout" at bounding box center [674, 290] width 248 height 20
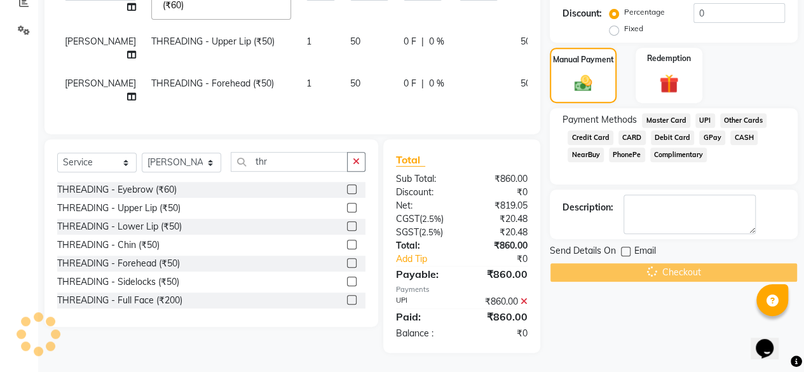
scroll to position [286, 0]
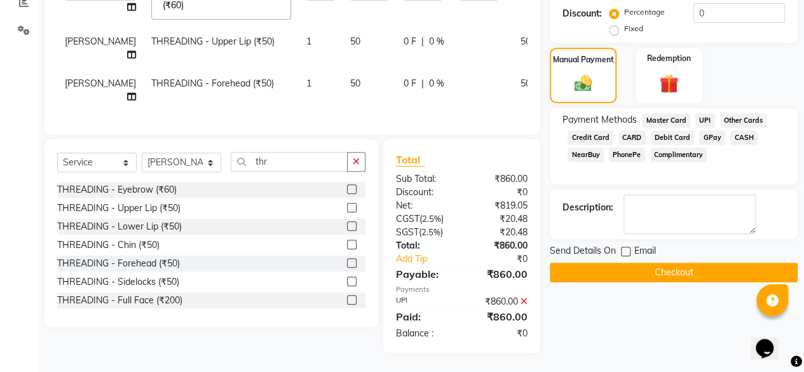
click at [653, 264] on button "Checkout" at bounding box center [674, 272] width 248 height 20
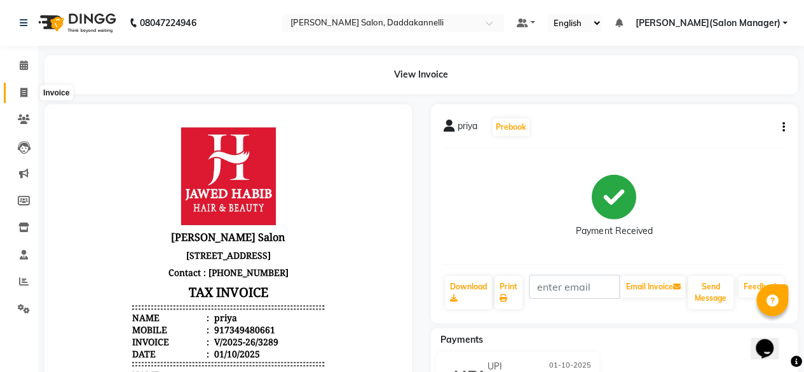
click at [18, 88] on span at bounding box center [24, 93] width 22 height 15
select select "service"
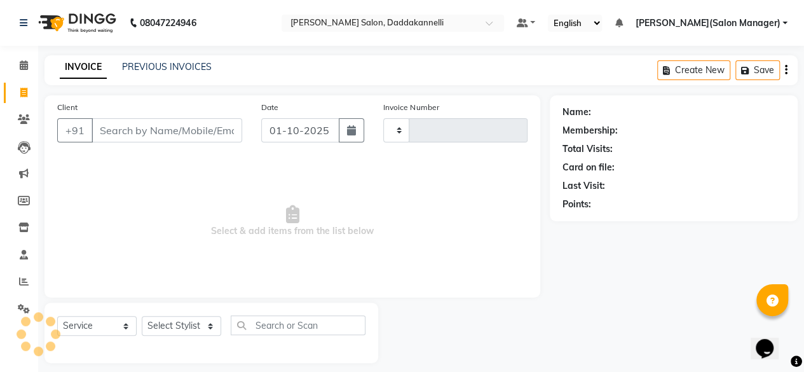
scroll to position [10, 0]
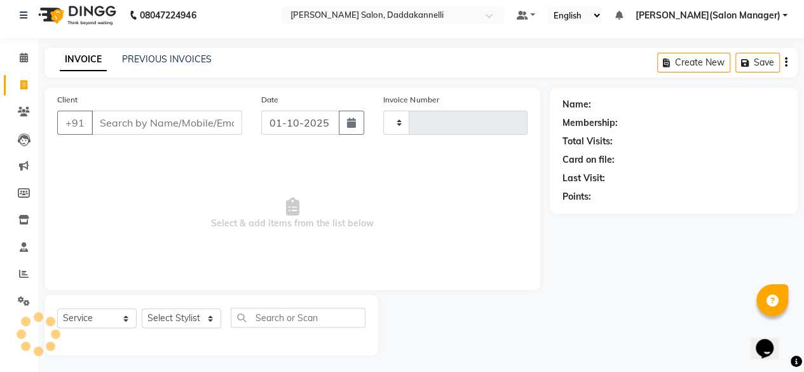
type input "3290"
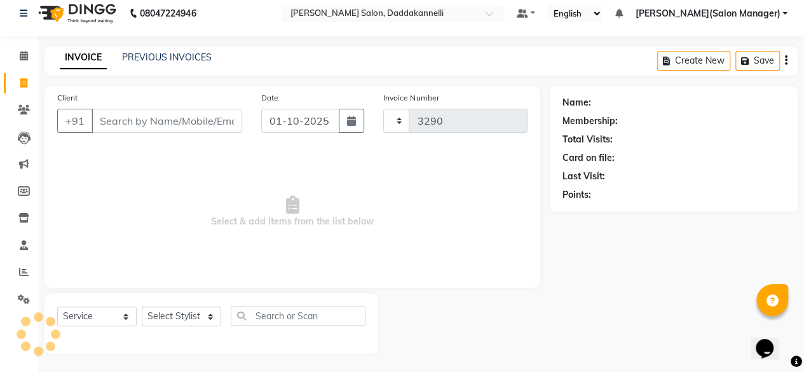
select select "6354"
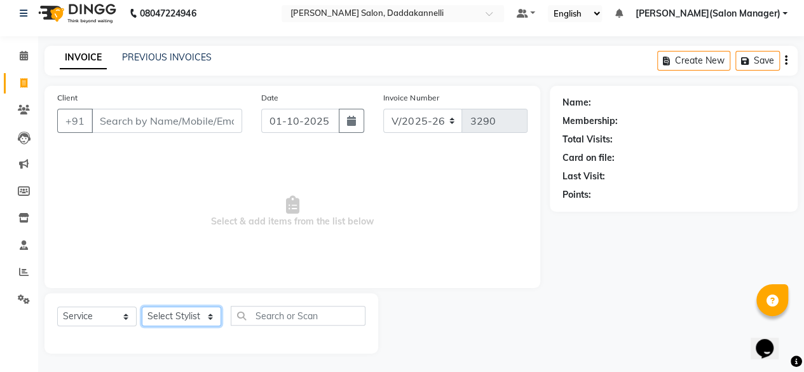
click at [186, 311] on select "Select Stylist aita DINGG SUPPORT KAMLA LEZUM NITESH RIYA Sonu VICKY(Salon Mana…" at bounding box center [181, 316] width 79 height 20
click at [142, 306] on select "Select Stylist aita DINGG SUPPORT KAMLA LEZUM NITESH RIYA Sonu VICKY(Salon Mana…" at bounding box center [181, 316] width 79 height 20
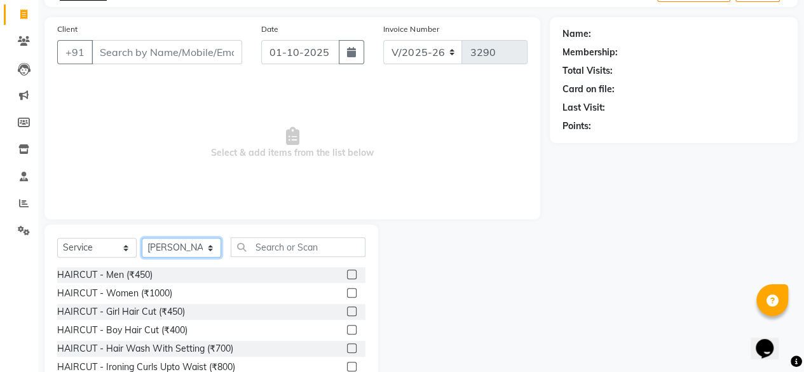
scroll to position [137, 0]
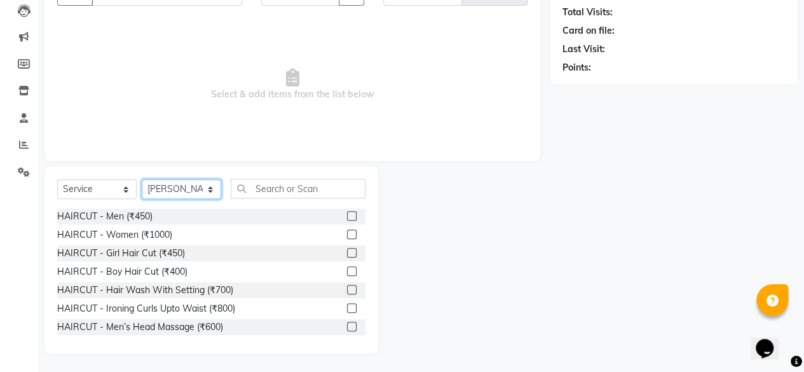
click at [178, 189] on select "Select Stylist aita DINGG SUPPORT KAMLA LEZUM NITESH RIYA Sonu VICKY(Salon Mana…" at bounding box center [181, 189] width 79 height 20
select select "88491"
click at [142, 179] on select "Select Stylist aita DINGG SUPPORT KAMLA LEZUM NITESH RIYA Sonu VICKY(Salon Mana…" at bounding box center [181, 189] width 79 height 20
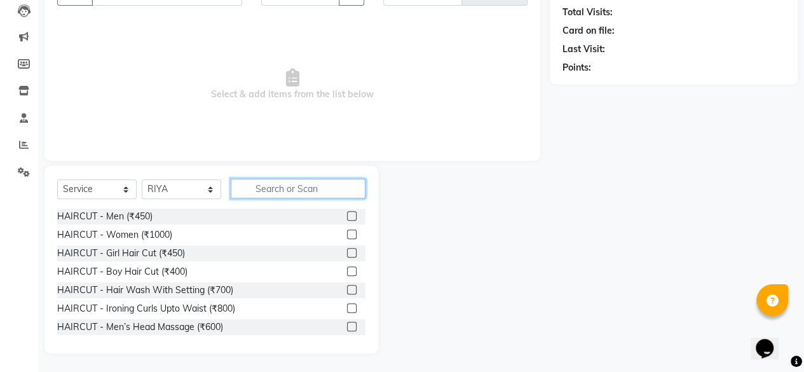
click at [269, 183] on input "text" at bounding box center [298, 189] width 135 height 20
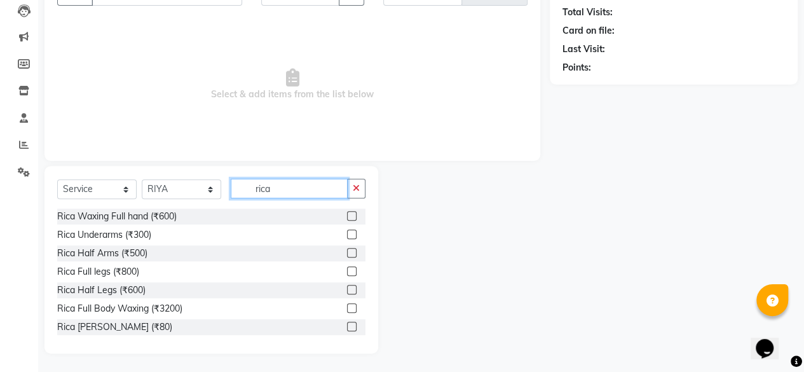
type input "rica"
click at [347, 214] on label at bounding box center [352, 216] width 10 height 10
click at [347, 214] on input "checkbox" at bounding box center [351, 216] width 8 height 8
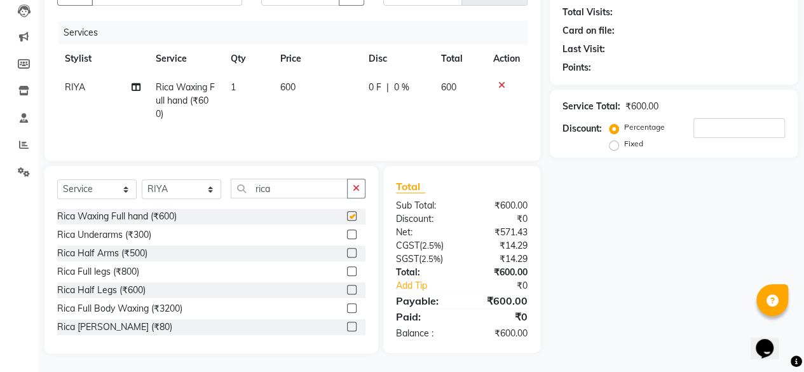
checkbox input "false"
click at [347, 290] on label at bounding box center [352, 290] width 10 height 10
click at [347, 290] on input "checkbox" at bounding box center [351, 290] width 8 height 8
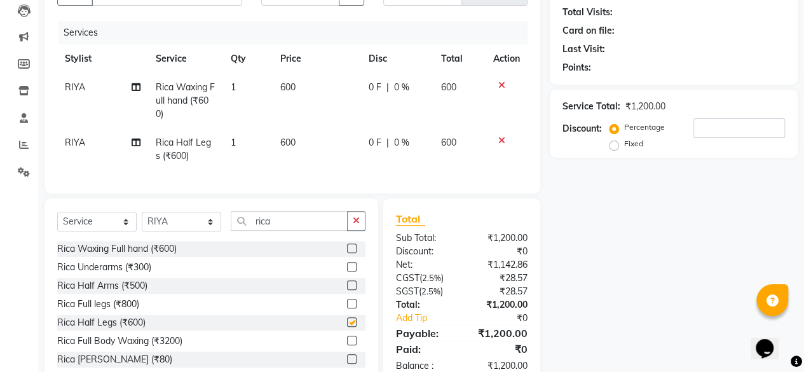
checkbox input "false"
click at [347, 231] on input "rica" at bounding box center [289, 221] width 117 height 20
click at [301, 231] on input "rica" at bounding box center [289, 221] width 117 height 20
click at [362, 231] on button "button" at bounding box center [356, 221] width 18 height 20
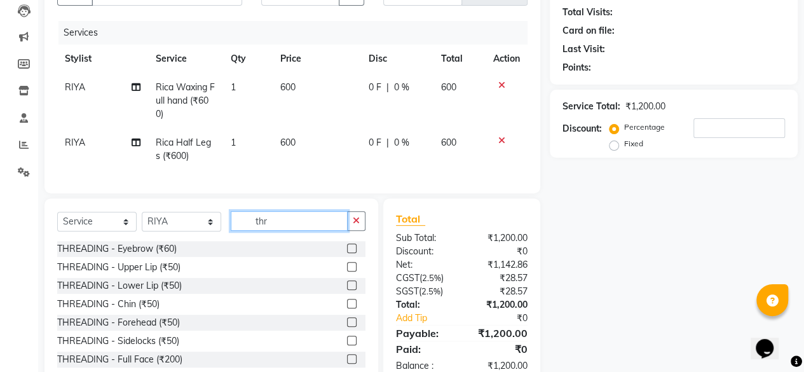
type input "thr"
click at [349, 254] on div at bounding box center [356, 249] width 18 height 16
click at [336, 257] on div "THREADING - Eyebrow (₹60)" at bounding box center [211, 249] width 308 height 16
click at [347, 253] on label at bounding box center [352, 248] width 10 height 10
click at [347, 253] on input "checkbox" at bounding box center [351, 249] width 8 height 8
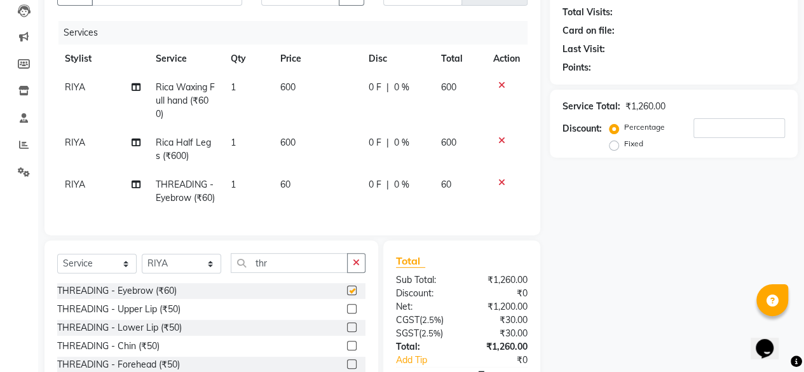
checkbox input "false"
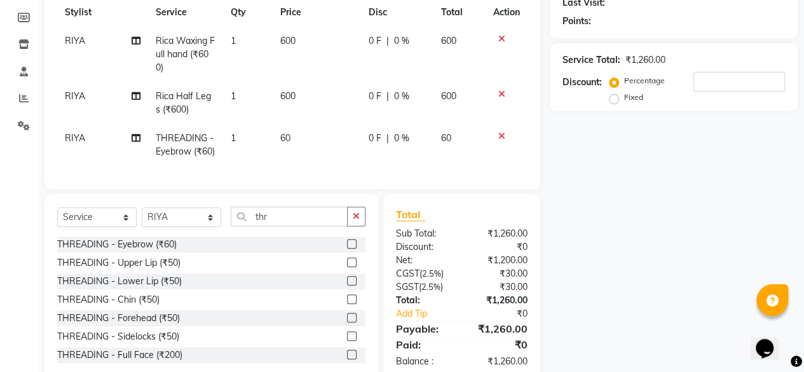
scroll to position [234, 0]
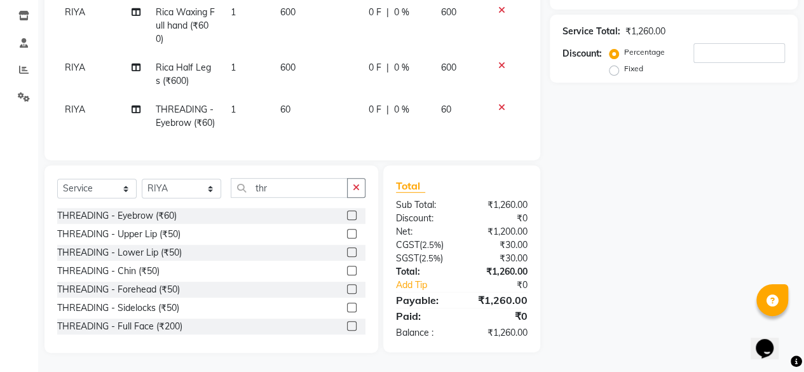
click at [347, 233] on label at bounding box center [352, 234] width 10 height 10
click at [347, 233] on input "checkbox" at bounding box center [351, 234] width 8 height 8
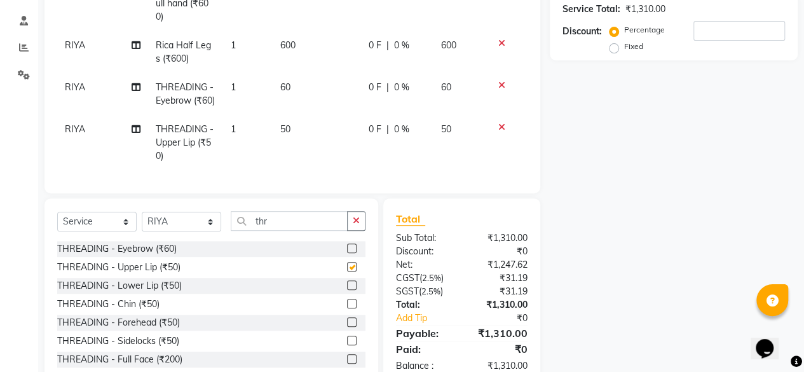
checkbox input "false"
click at [291, 139] on td "50" at bounding box center [317, 142] width 88 height 55
select select "88491"
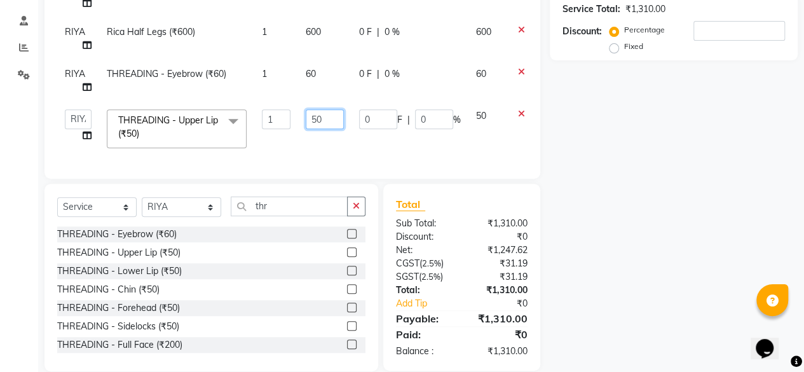
click at [334, 113] on input "50" at bounding box center [325, 119] width 38 height 20
type input "5"
type input "80"
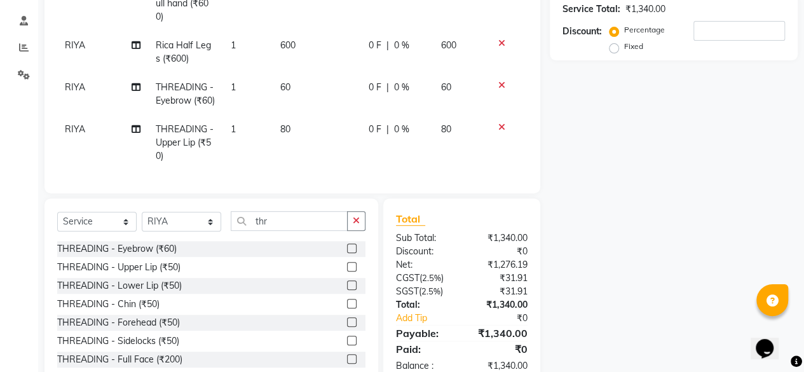
click at [341, 155] on div "Services Stylist Service Qty Price Disc Total Action RIYA Rica Waxing Full hand…" at bounding box center [292, 52] width 470 height 257
drag, startPoint x: 360, startPoint y: 243, endPoint x: 215, endPoint y: 248, distance: 145.0
click at [355, 225] on icon "button" at bounding box center [356, 220] width 7 height 9
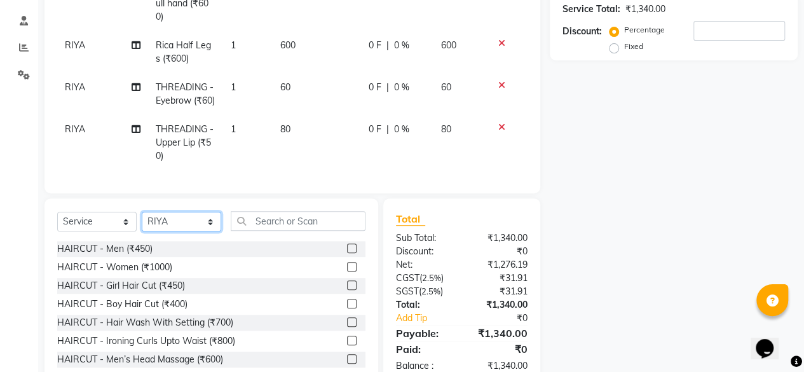
click at [175, 231] on select "Select Stylist aita DINGG SUPPORT KAMLA LEZUM NITESH RIYA Sonu VICKY(Salon Mana…" at bounding box center [181, 222] width 79 height 20
select select "86746"
click at [142, 231] on select "Select Stylist aita DINGG SUPPORT KAMLA LEZUM NITESH RIYA Sonu VICKY(Salon Mana…" at bounding box center [181, 222] width 79 height 20
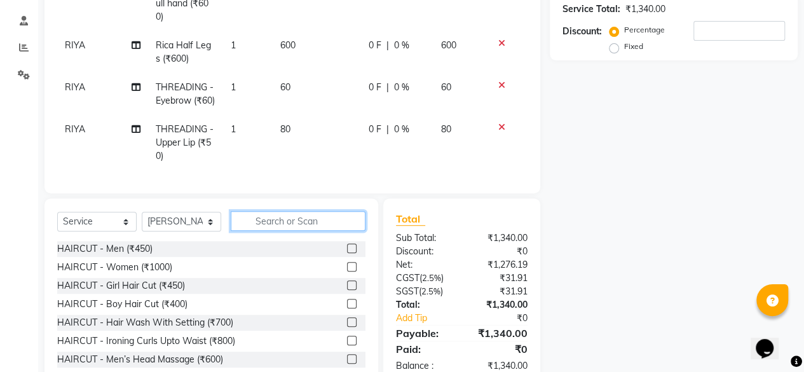
click at [278, 231] on input "text" at bounding box center [298, 221] width 135 height 20
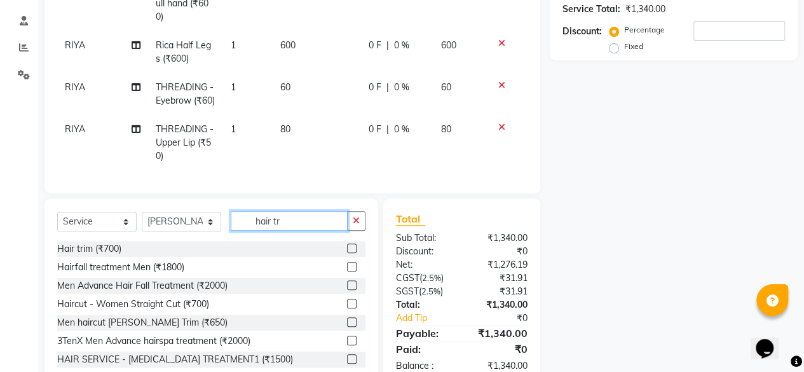
type input "hair tr"
click at [347, 253] on label at bounding box center [352, 248] width 10 height 10
click at [347, 253] on input "checkbox" at bounding box center [351, 249] width 8 height 8
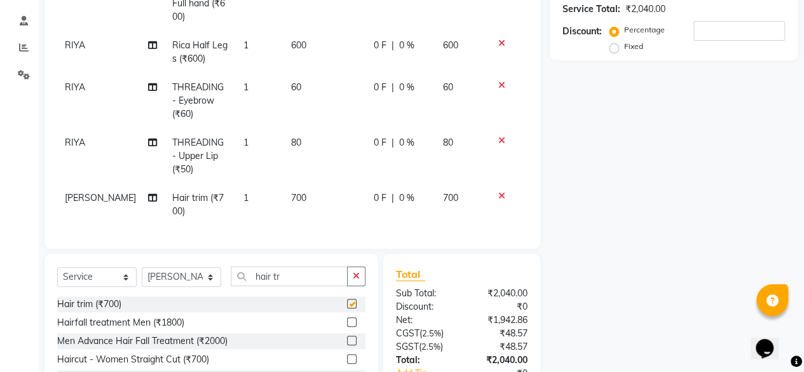
checkbox input "false"
click at [360, 279] on button "button" at bounding box center [356, 276] width 18 height 20
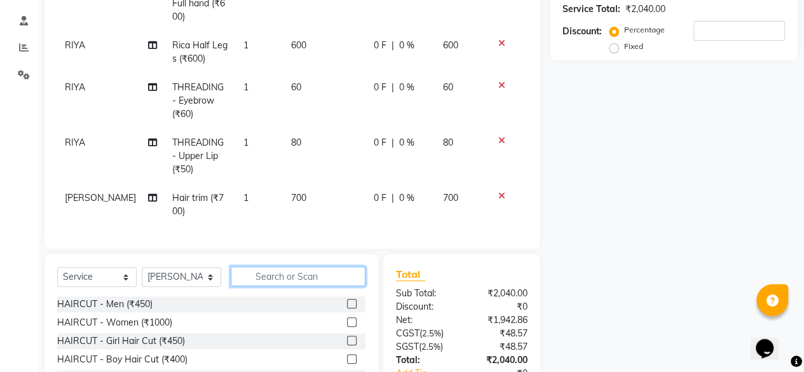
scroll to position [4, 0]
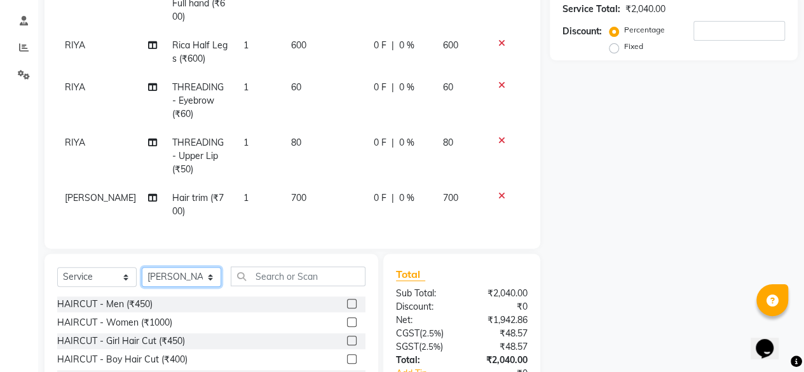
click at [174, 287] on select "Select Stylist aita DINGG SUPPORT KAMLA LEZUM NITESH RIYA Sonu VICKY(Salon Mana…" at bounding box center [181, 277] width 79 height 20
select select "90884"
click at [142, 272] on select "Select Stylist aita DINGG SUPPORT KAMLA LEZUM NITESH RIYA Sonu VICKY(Salon Mana…" at bounding box center [181, 277] width 79 height 20
click at [347, 307] on label at bounding box center [352, 304] width 10 height 10
click at [347, 307] on input "checkbox" at bounding box center [351, 304] width 8 height 8
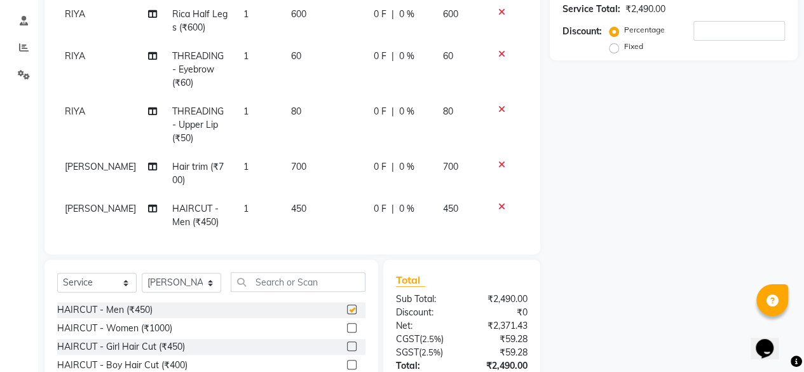
checkbox input "false"
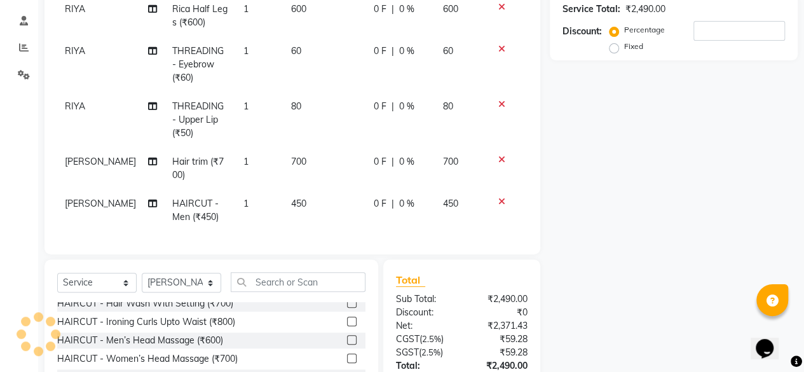
scroll to position [127, 0]
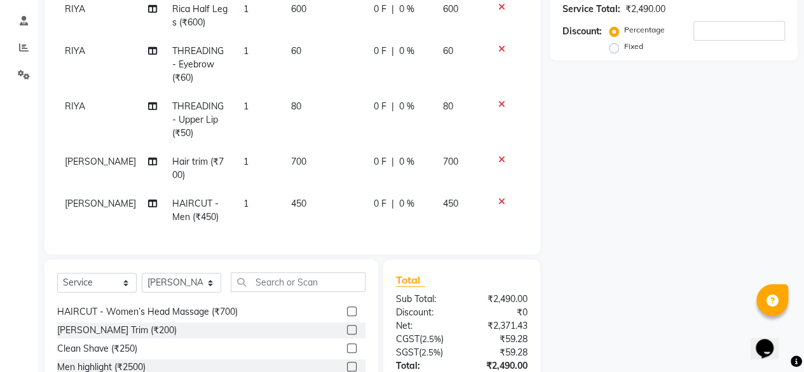
click at [347, 330] on label at bounding box center [352, 330] width 10 height 10
click at [347, 330] on input "checkbox" at bounding box center [351, 330] width 8 height 8
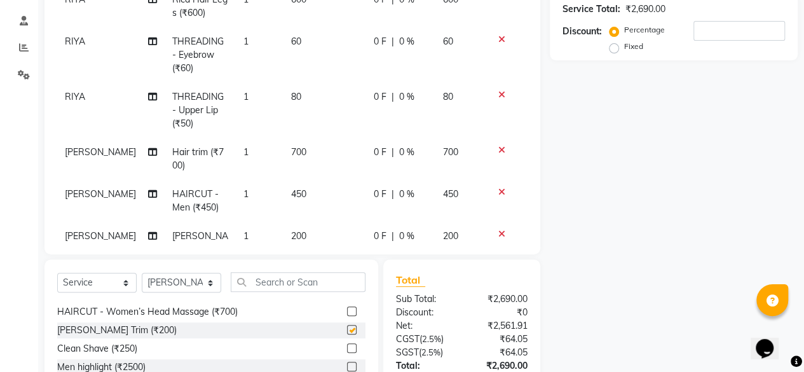
checkbox input "false"
click at [192, 279] on select "Select Stylist aita DINGG SUPPORT KAMLA LEZUM NITESH RIYA Sonu VICKY(Salon Mana…" at bounding box center [181, 283] width 79 height 20
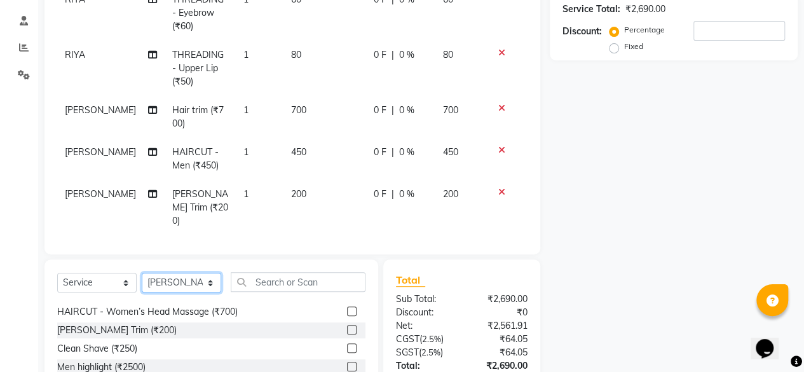
click at [200, 279] on select "Select Stylist aita DINGG SUPPORT KAMLA LEZUM NITESH RIYA Sonu VICKY(Salon Mana…" at bounding box center [181, 283] width 79 height 20
select select "88491"
click at [142, 273] on select "Select Stylist aita DINGG SUPPORT KAMLA LEZUM NITESH RIYA Sonu VICKY(Salon Mana…" at bounding box center [181, 283] width 79 height 20
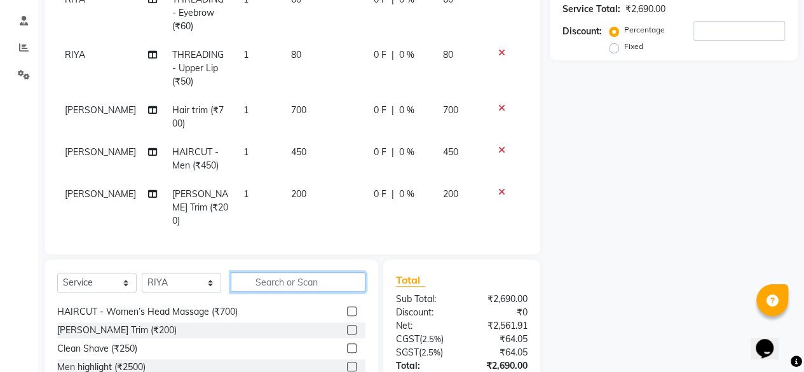
click at [269, 277] on input "text" at bounding box center [298, 282] width 135 height 20
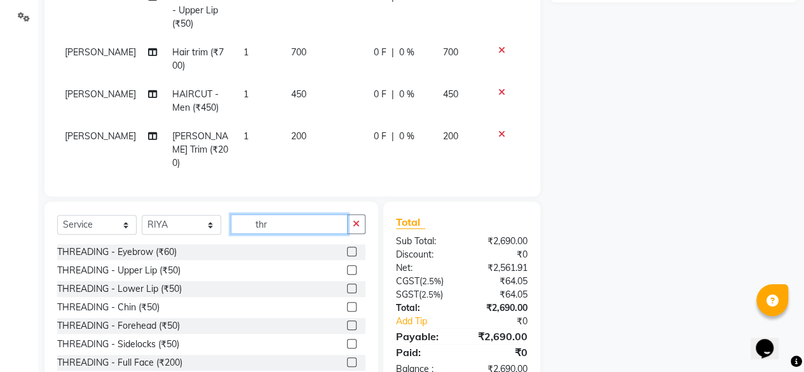
scroll to position [297, 0]
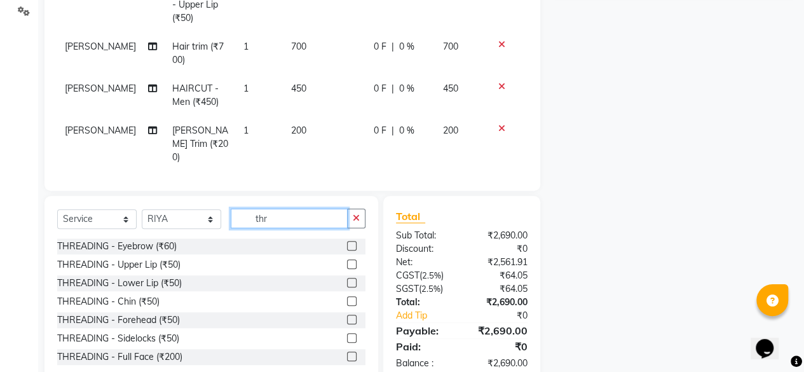
type input "thr"
click at [347, 318] on label at bounding box center [352, 320] width 10 height 10
click at [347, 318] on input "checkbox" at bounding box center [351, 320] width 8 height 8
checkbox input "false"
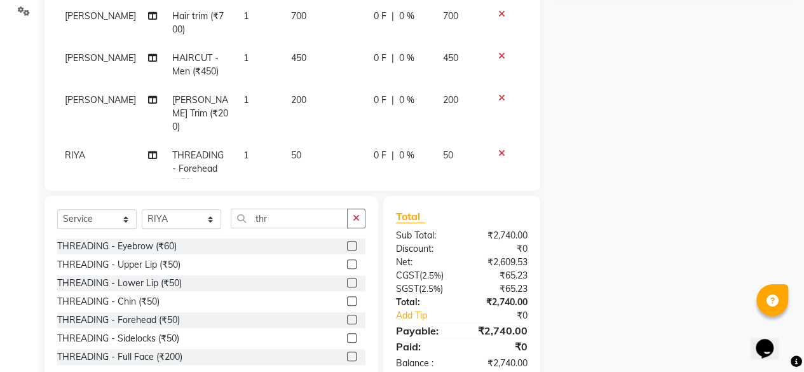
scroll to position [143, 0]
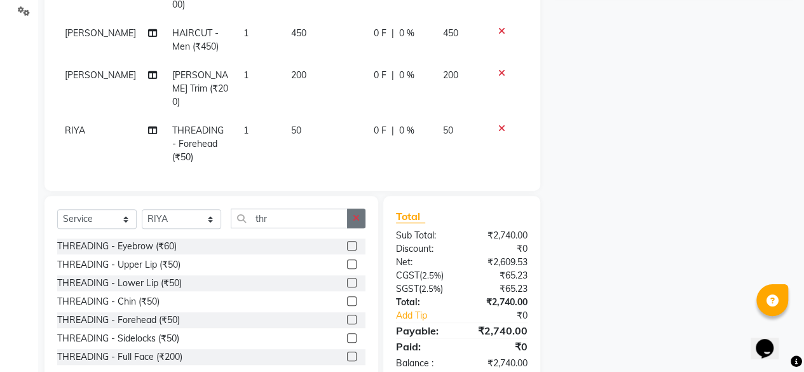
click at [351, 219] on button "button" at bounding box center [356, 218] width 18 height 20
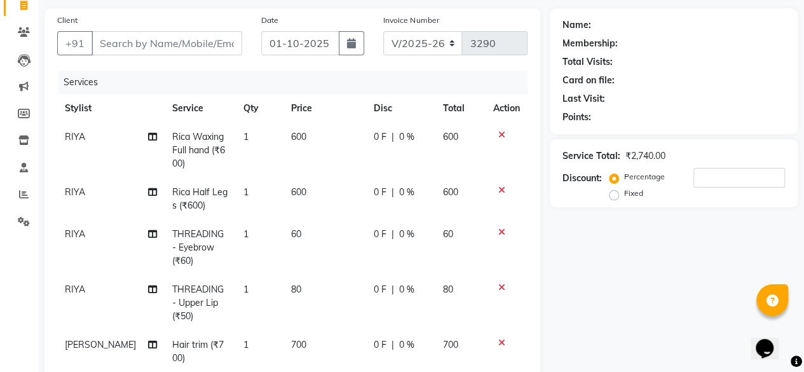
scroll to position [107, 0]
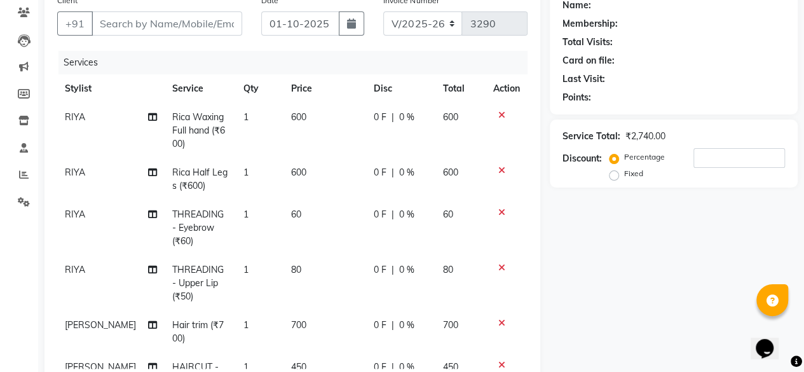
click at [291, 267] on span "80" at bounding box center [296, 269] width 10 height 11
select select "88491"
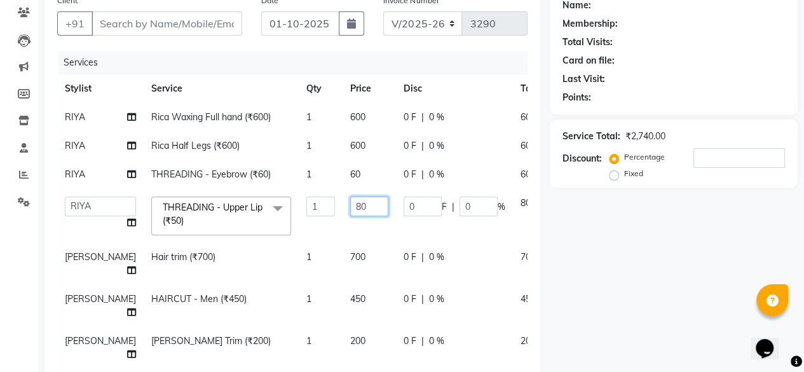
click at [350, 207] on input "80" at bounding box center [369, 206] width 38 height 20
type input "8"
type input "100"
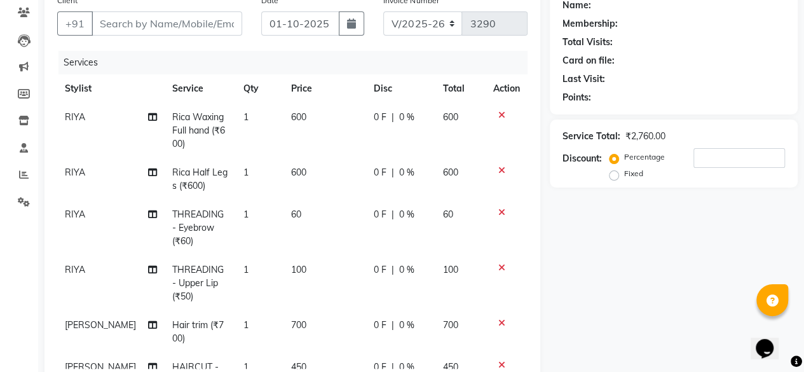
click at [325, 225] on tbody "RIYA Rica Waxing Full hand (₹600) 1 600 0 F | 0 % 600 RIYA Rica Half Legs (₹600…" at bounding box center [292, 304] width 470 height 402
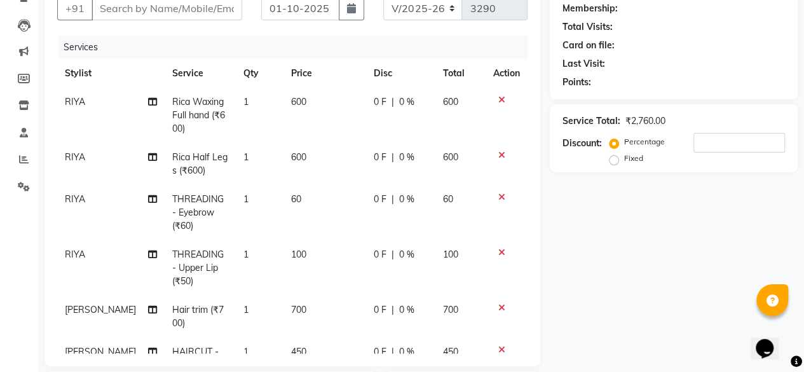
scroll to position [43, 0]
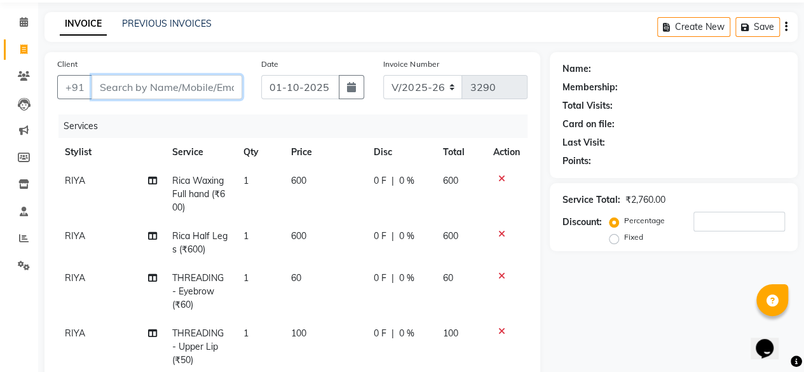
click at [172, 86] on input "Client" at bounding box center [167, 87] width 151 height 24
type input "7"
type input "0"
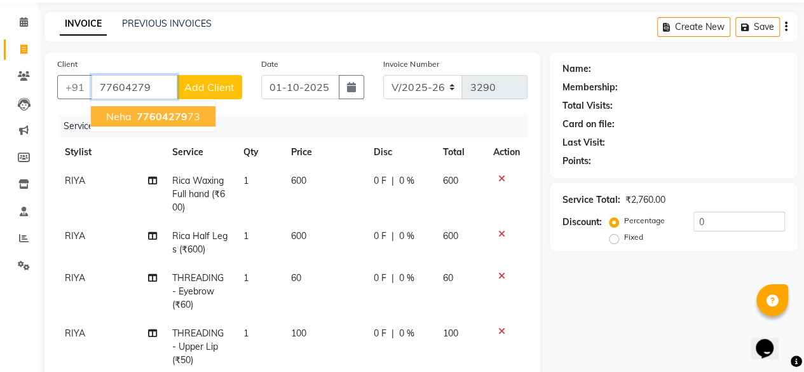
click at [154, 111] on span "77604279" at bounding box center [162, 116] width 51 height 13
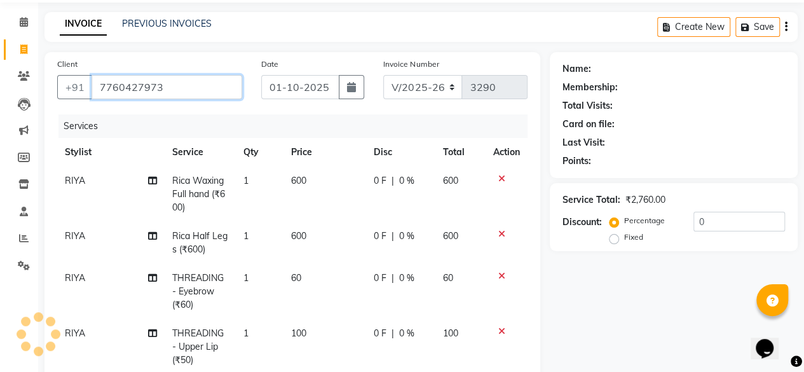
type input "7760427973"
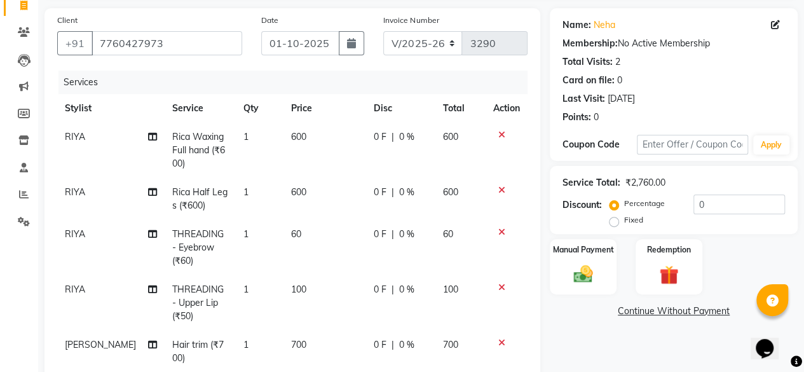
scroll to position [107, 0]
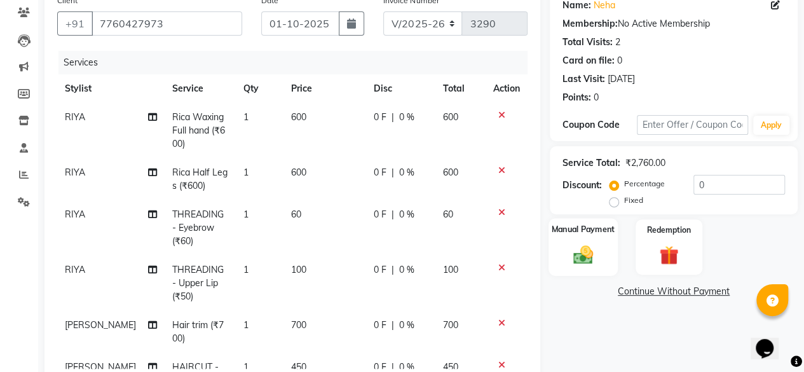
click at [594, 252] on img at bounding box center [583, 254] width 32 height 23
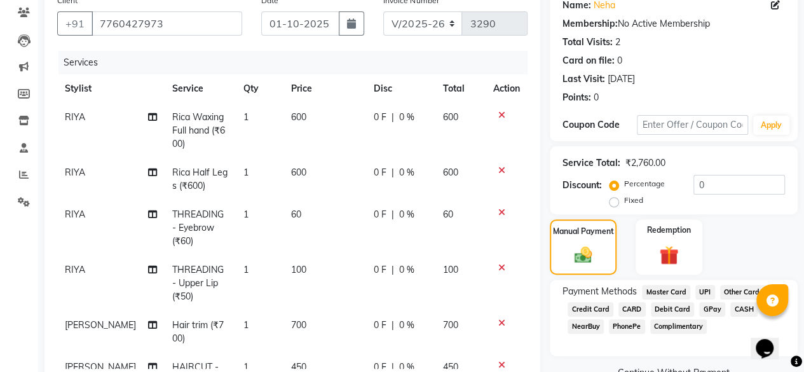
click at [702, 287] on span "UPI" at bounding box center [705, 292] width 20 height 15
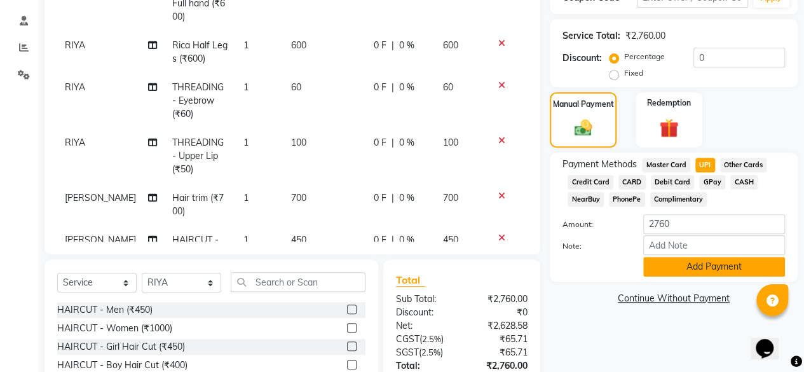
scroll to position [297, 0]
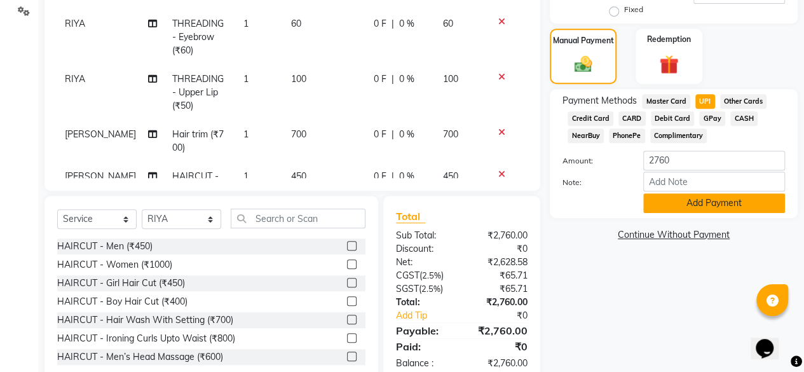
click at [682, 207] on button "Add Payment" at bounding box center [714, 203] width 142 height 20
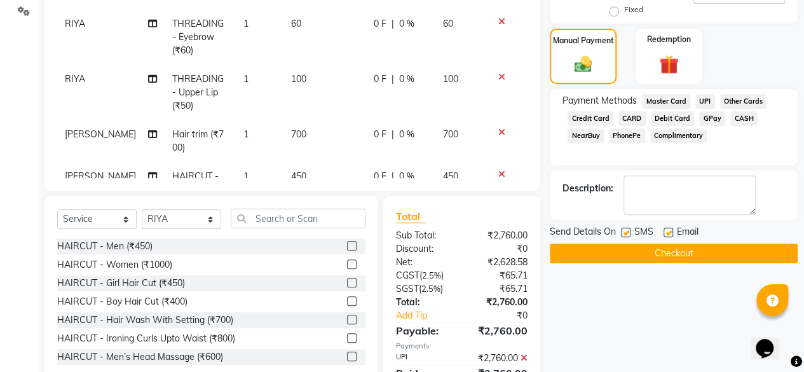
click at [671, 228] on label at bounding box center [668, 233] width 10 height 10
click at [671, 229] on input "checkbox" at bounding box center [667, 233] width 8 height 8
checkbox input "false"
click at [657, 250] on button "Checkout" at bounding box center [674, 253] width 248 height 20
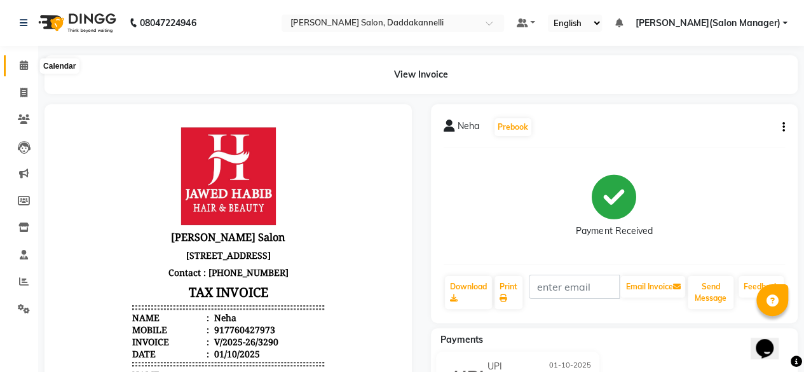
click at [17, 67] on span at bounding box center [24, 65] width 22 height 15
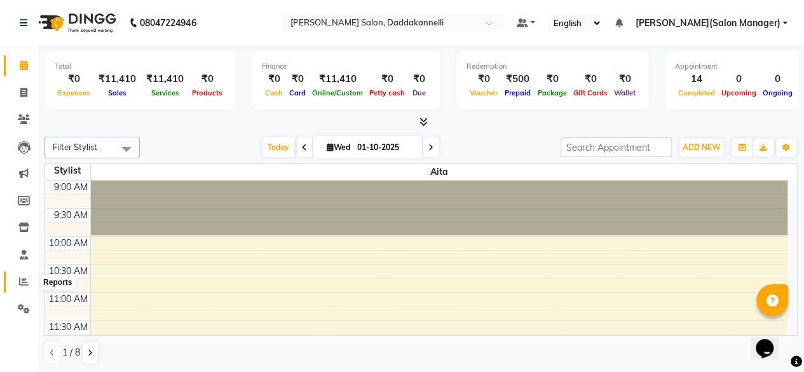
click at [13, 281] on span at bounding box center [24, 282] width 22 height 15
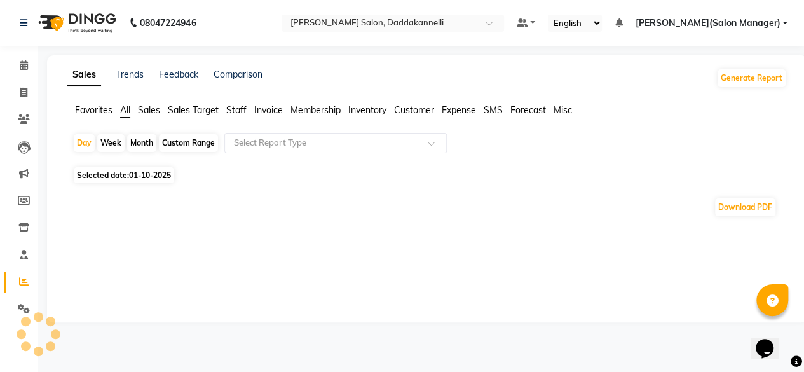
click at [238, 111] on span "Staff" at bounding box center [236, 109] width 20 height 11
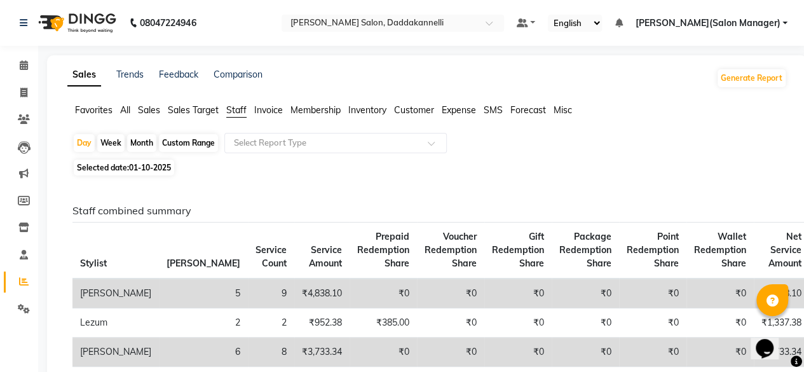
drag, startPoint x: 151, startPoint y: 158, endPoint x: 152, endPoint y: 152, distance: 6.5
click at [149, 146] on div "Month" at bounding box center [141, 143] width 29 height 18
select select "10"
select select "2025"
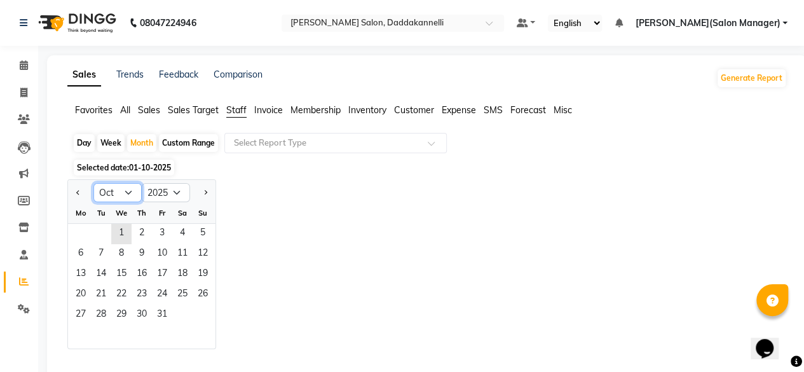
click at [125, 193] on select "Jan Feb Mar Apr May Jun Jul Aug Sep Oct Nov Dec" at bounding box center [117, 192] width 48 height 19
select select "7"
click at [93, 183] on select "Jan Feb Mar Apr May Jun Jul Aug Sep Oct Nov Dec" at bounding box center [117, 192] width 48 height 19
click at [98, 233] on span "1" at bounding box center [101, 234] width 20 height 20
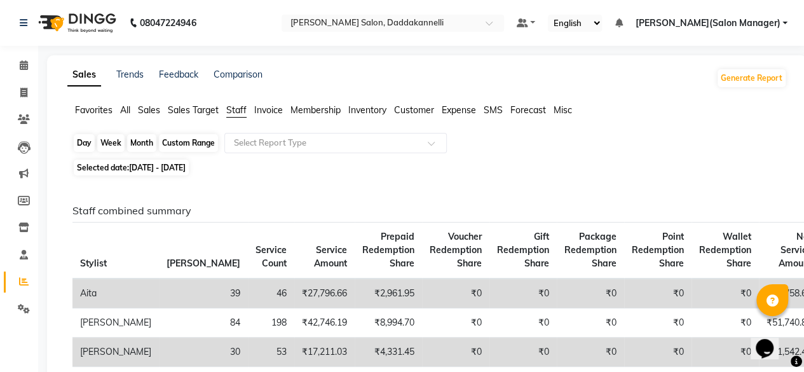
click at [135, 142] on div "Month" at bounding box center [141, 143] width 29 height 18
select select "7"
select select "2025"
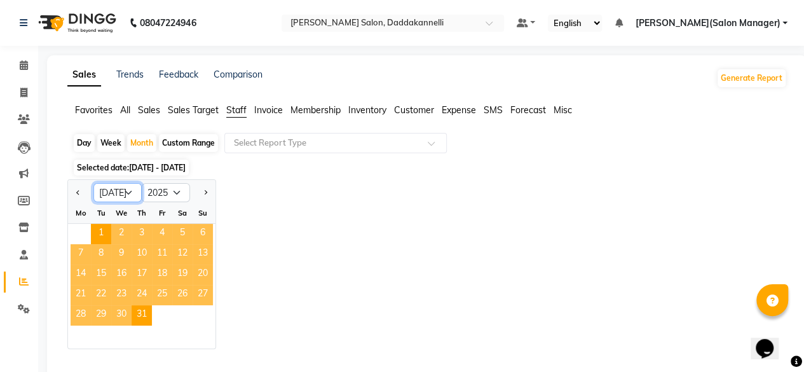
click at [125, 194] on select "Jan Feb Mar Apr May Jun Jul Aug Sep Oct Nov Dec" at bounding box center [117, 192] width 48 height 19
select select "8"
click at [93, 183] on select "Jan Feb Mar Apr May Jun Jul Aug Sep Oct Nov Dec" at bounding box center [117, 192] width 48 height 19
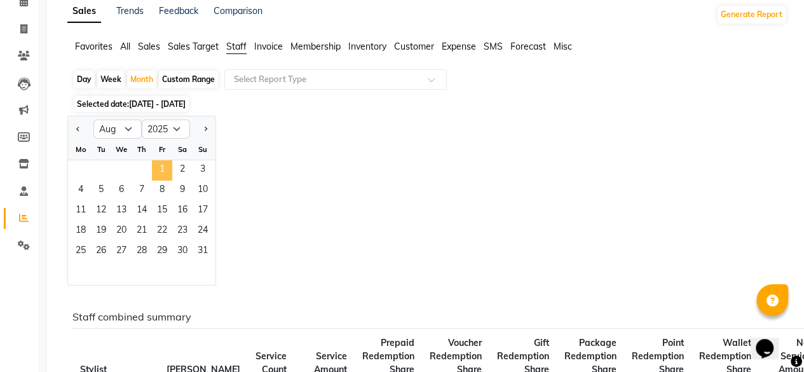
click at [158, 166] on span "1" at bounding box center [162, 170] width 20 height 20
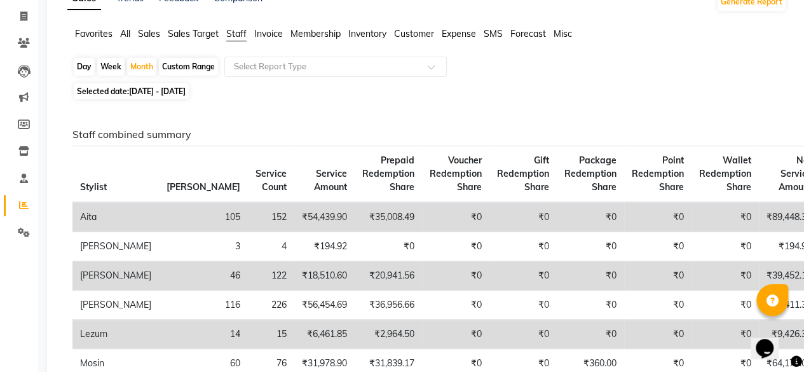
scroll to position [64, 0]
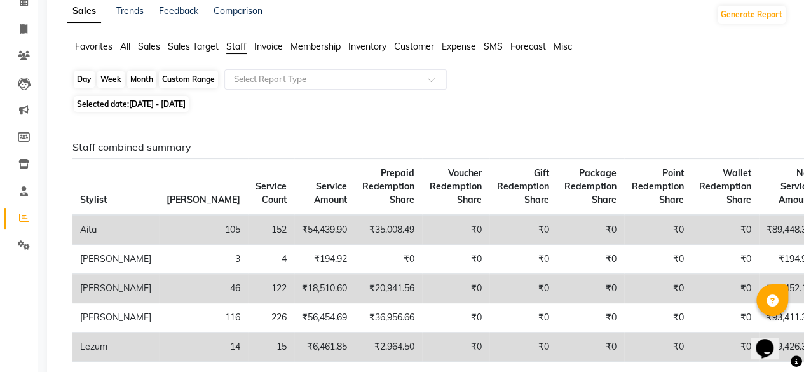
click at [146, 82] on div "Month" at bounding box center [141, 80] width 29 height 18
select select "8"
select select "2025"
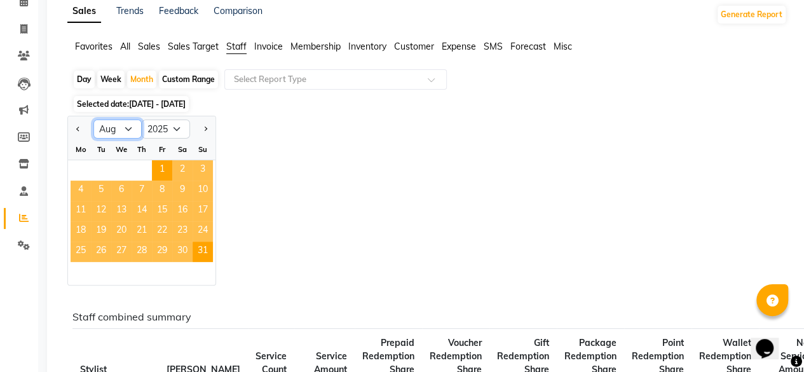
click at [125, 132] on select "Jan Feb Mar Apr May Jun Jul Aug Sep Oct Nov Dec" at bounding box center [117, 128] width 48 height 19
select select "9"
click at [93, 119] on select "Jan Feb Mar Apr May Jun Jul Aug Sep Oct Nov Dec" at bounding box center [117, 128] width 48 height 19
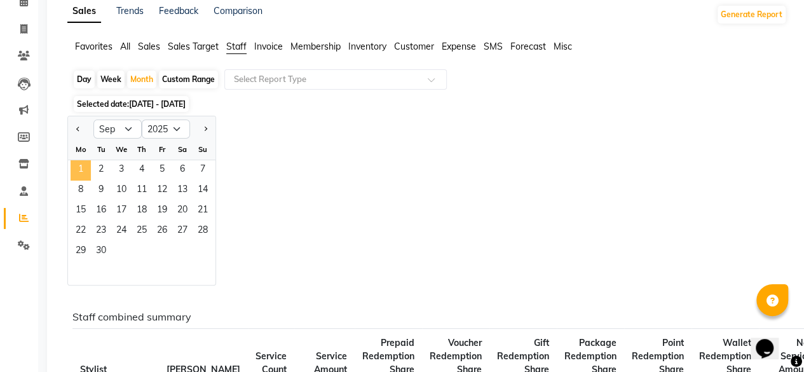
click at [88, 166] on span "1" at bounding box center [81, 170] width 20 height 20
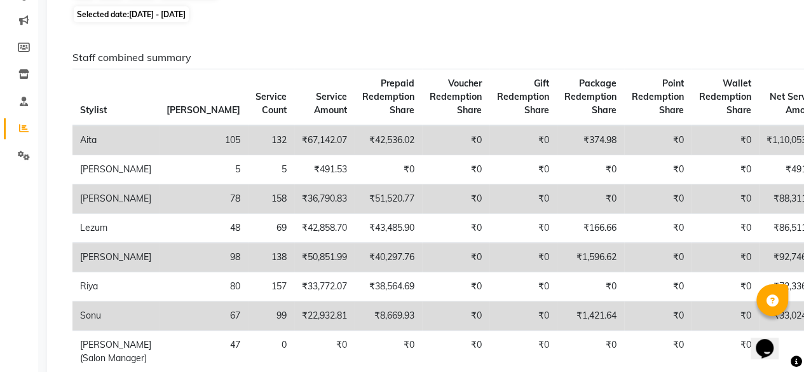
scroll to position [0, 0]
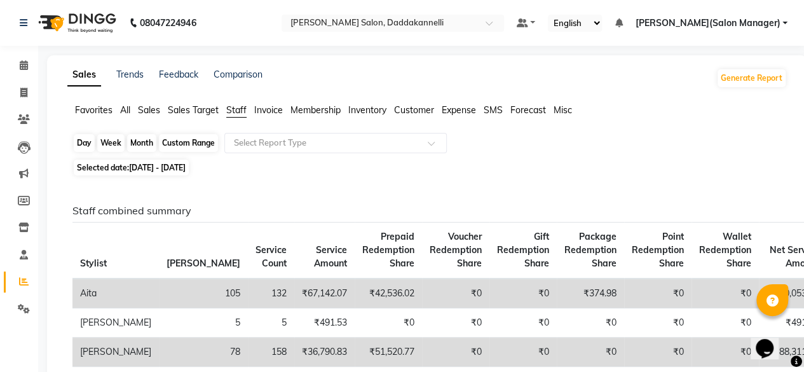
click at [146, 139] on div "Month" at bounding box center [141, 143] width 29 height 18
select select "9"
select select "2025"
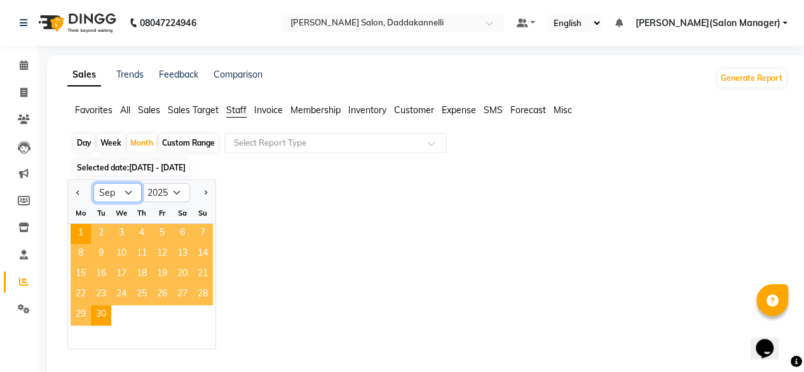
click at [124, 188] on select "Jan Feb Mar Apr May Jun Jul Aug Sep Oct Nov Dec" at bounding box center [117, 192] width 48 height 19
select select "8"
click at [93, 183] on select "Jan Feb Mar Apr May Jun Jul Aug Sep Oct Nov Dec" at bounding box center [117, 192] width 48 height 19
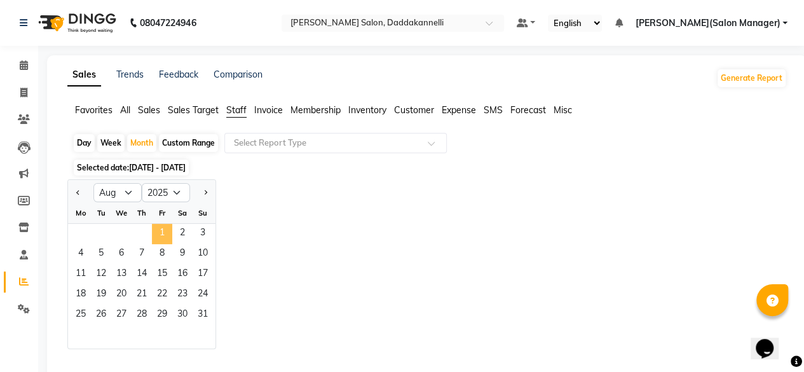
click at [160, 231] on span "1" at bounding box center [162, 234] width 20 height 20
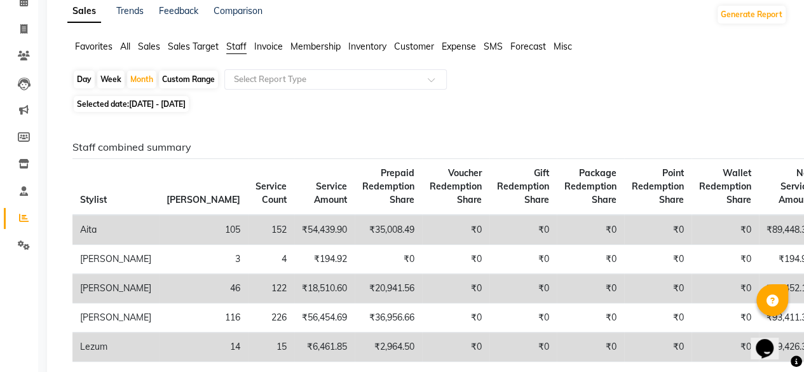
scroll to position [64, 0]
click at [141, 78] on div "Month" at bounding box center [141, 80] width 29 height 18
select select "8"
select select "2025"
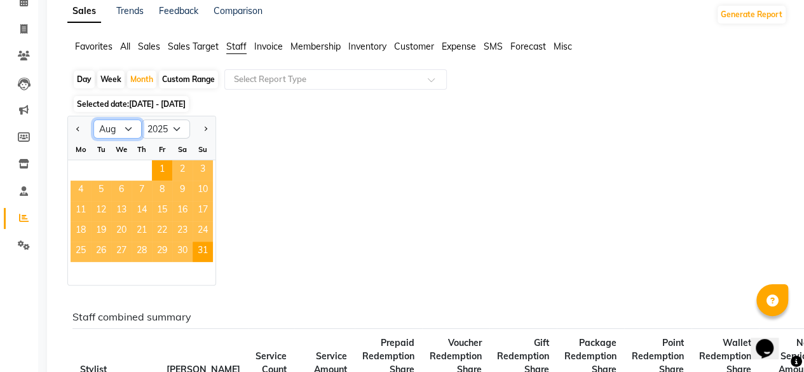
click at [125, 129] on select "Jan Feb Mar Apr May Jun Jul Aug Sep Oct Nov Dec" at bounding box center [117, 128] width 48 height 19
select select "9"
click at [93, 119] on select "Jan Feb Mar Apr May Jun Jul Aug Sep Oct Nov Dec" at bounding box center [117, 128] width 48 height 19
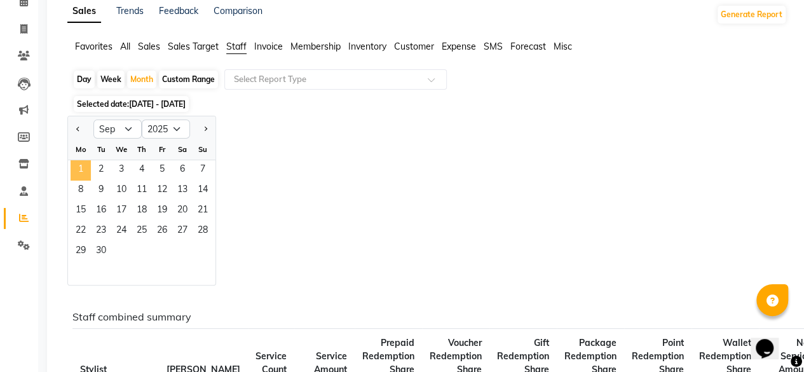
click at [86, 170] on span "1" at bounding box center [81, 170] width 20 height 20
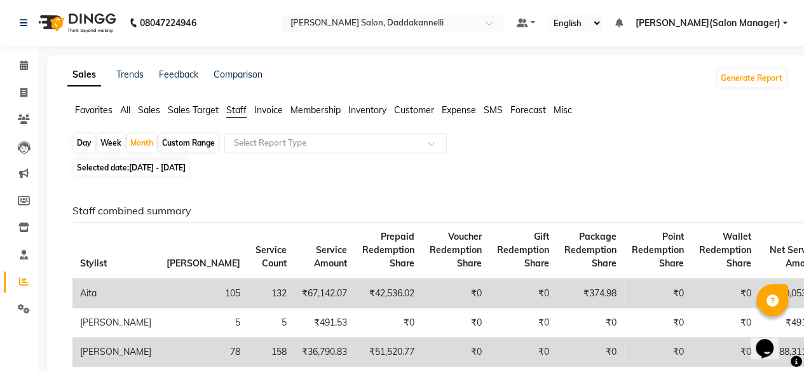
scroll to position [0, 0]
click at [25, 60] on span at bounding box center [24, 65] width 22 height 15
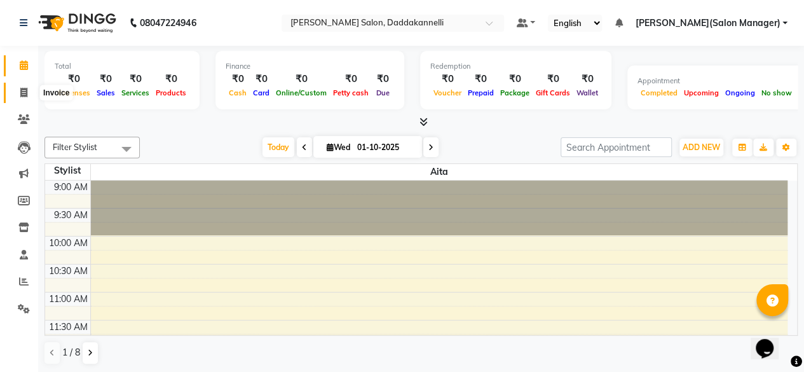
click at [23, 93] on icon at bounding box center [23, 93] width 7 height 10
select select "service"
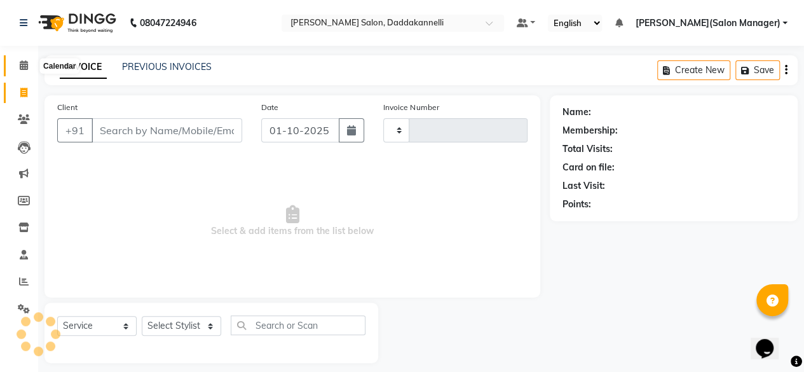
click at [24, 62] on icon at bounding box center [24, 65] width 8 height 10
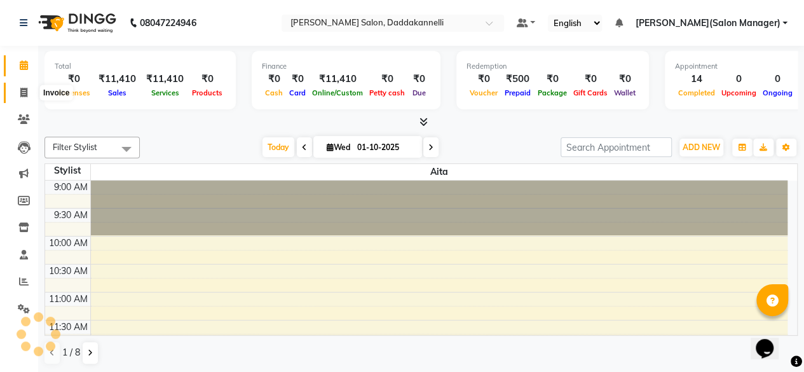
click at [29, 97] on span at bounding box center [24, 93] width 22 height 15
select select "6354"
select select "service"
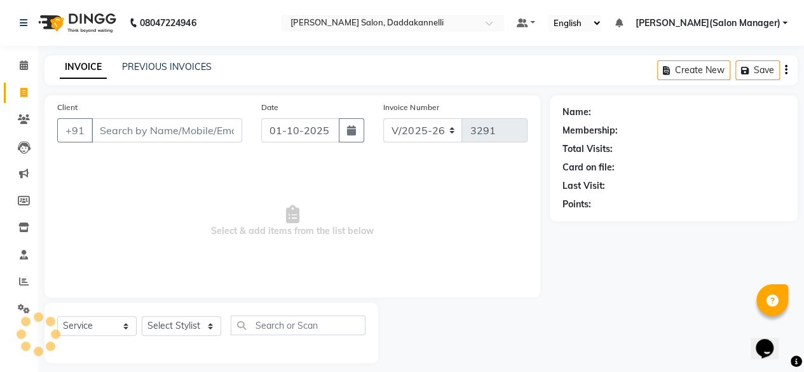
click at [151, 141] on input "Client" at bounding box center [167, 130] width 151 height 24
click at [187, 329] on select "Select Stylist aita DINGG SUPPORT KAMLA LEZUM NITESH RIYA Sonu VICKY(Salon Mana…" at bounding box center [181, 326] width 79 height 20
select select "80548"
click at [142, 316] on select "Select Stylist aita DINGG SUPPORT KAMLA LEZUM NITESH RIYA Sonu VICKY(Salon Mana…" at bounding box center [181, 326] width 79 height 20
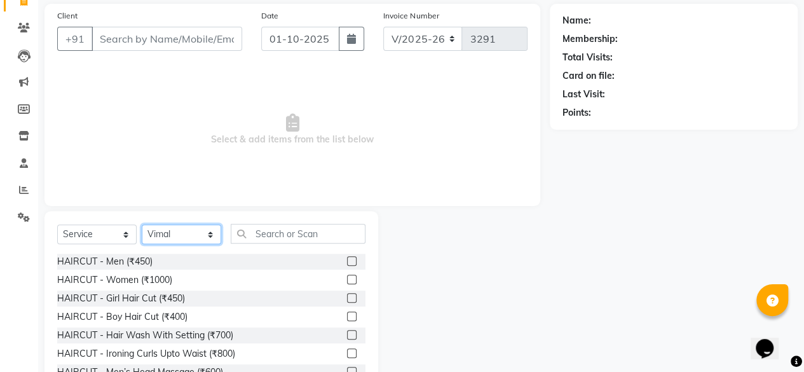
scroll to position [64, 0]
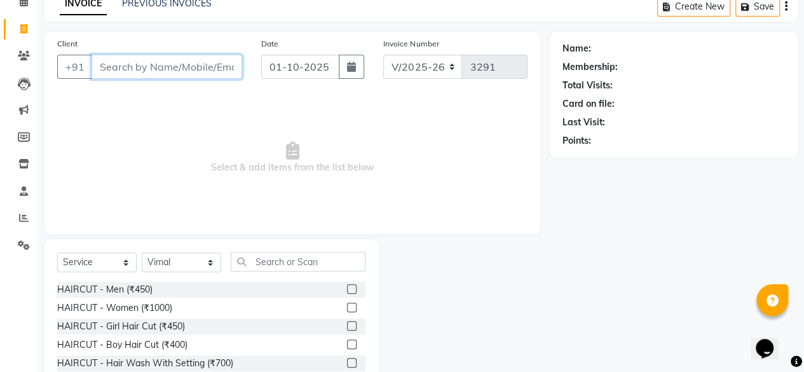
click at [182, 57] on input "Client" at bounding box center [167, 67] width 151 height 24
click at [184, 64] on input "Client" at bounding box center [167, 67] width 151 height 24
paste input "9437333855"
type input "9437333855"
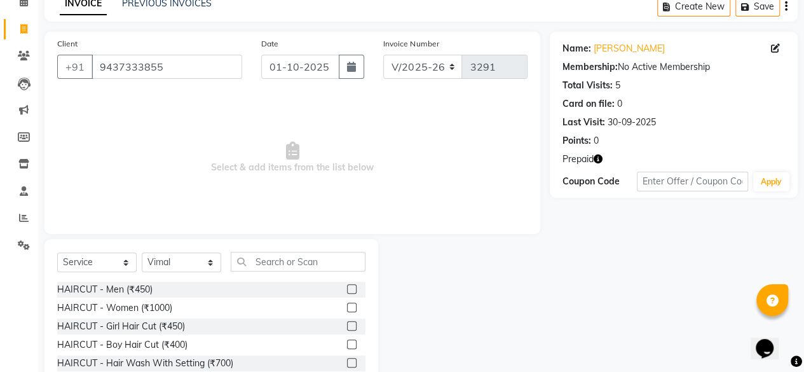
click at [596, 161] on icon "button" at bounding box center [598, 158] width 9 height 9
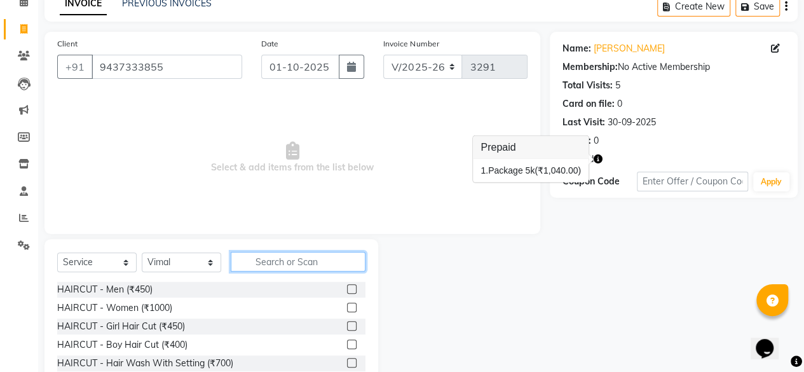
click at [236, 257] on input "text" at bounding box center [298, 262] width 135 height 20
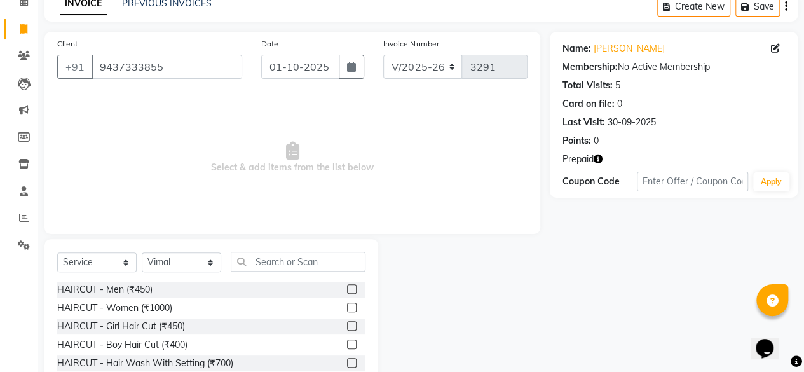
click at [347, 287] on label at bounding box center [352, 289] width 10 height 10
click at [347, 287] on input "checkbox" at bounding box center [351, 289] width 8 height 8
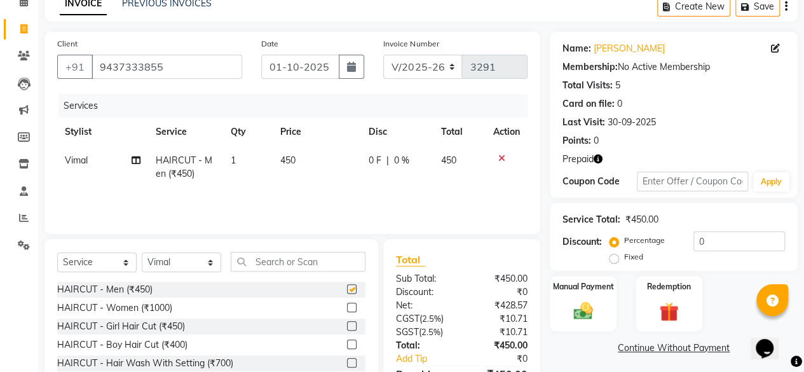
checkbox input "false"
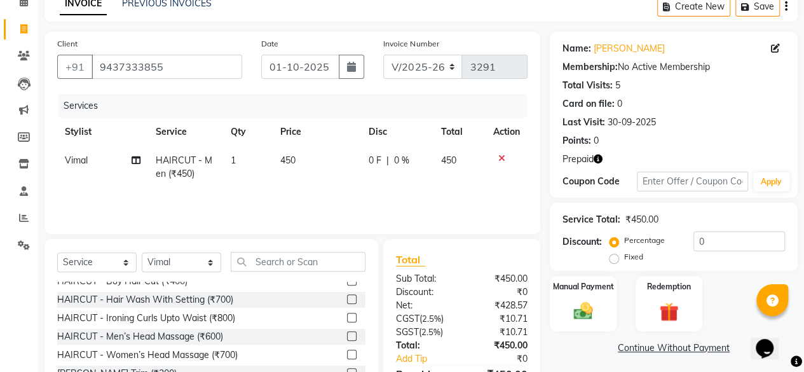
click at [347, 336] on label at bounding box center [352, 336] width 10 height 10
click at [347, 336] on input "checkbox" at bounding box center [351, 336] width 8 height 8
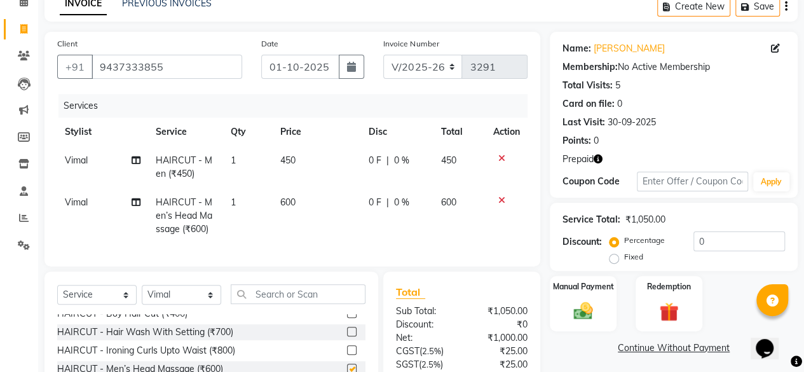
checkbox input "false"
click at [347, 336] on label at bounding box center [352, 332] width 10 height 10
click at [347, 336] on input "checkbox" at bounding box center [351, 332] width 8 height 8
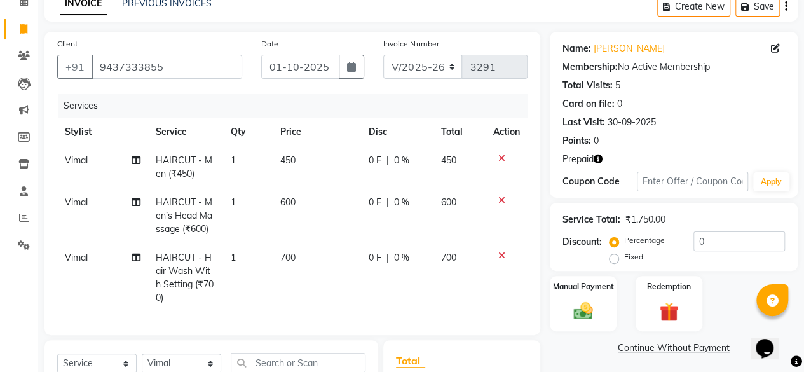
checkbox input "false"
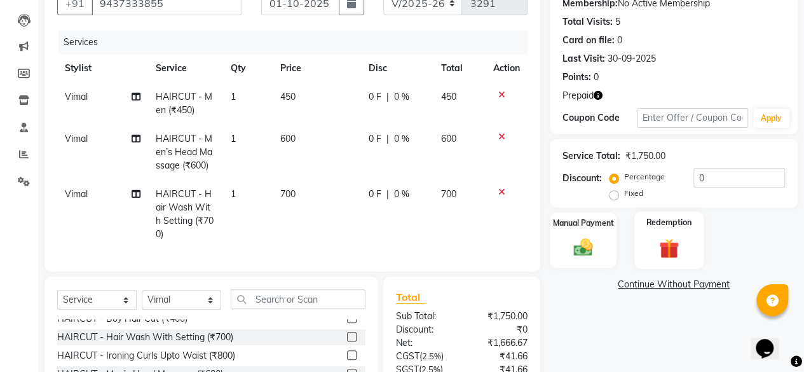
click at [666, 241] on img at bounding box center [669, 248] width 32 height 25
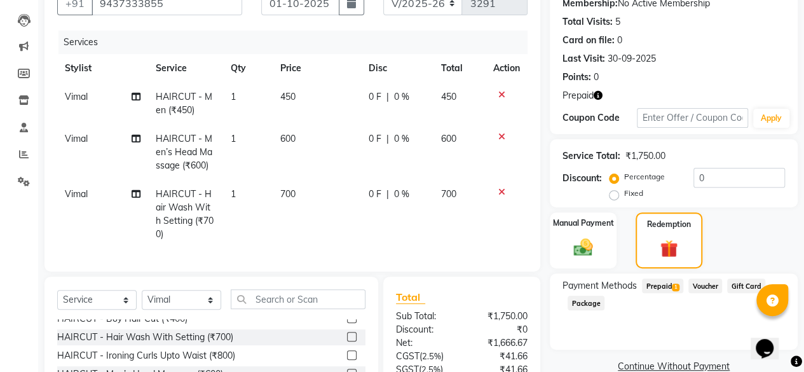
scroll to position [191, 0]
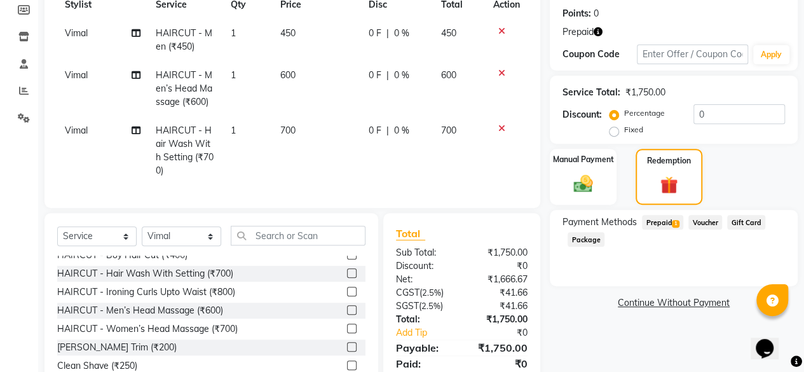
click at [660, 222] on span "Prepaid 1" at bounding box center [662, 222] width 41 height 15
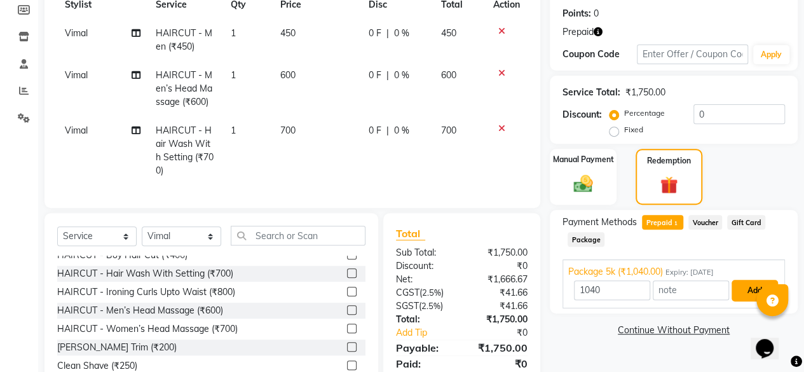
click at [745, 296] on button "Add" at bounding box center [754, 291] width 46 height 22
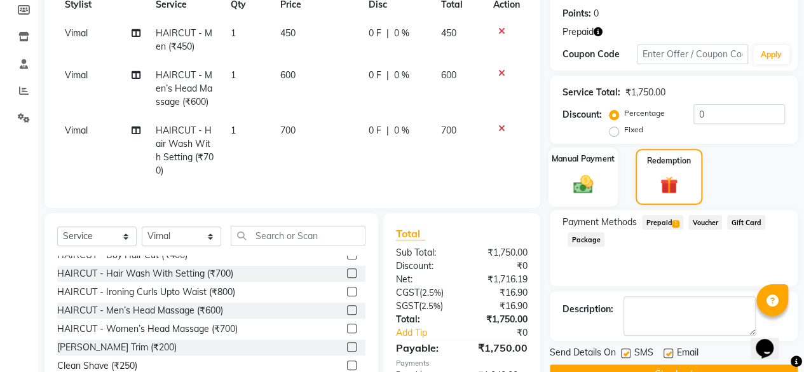
click at [586, 187] on img at bounding box center [583, 183] width 32 height 23
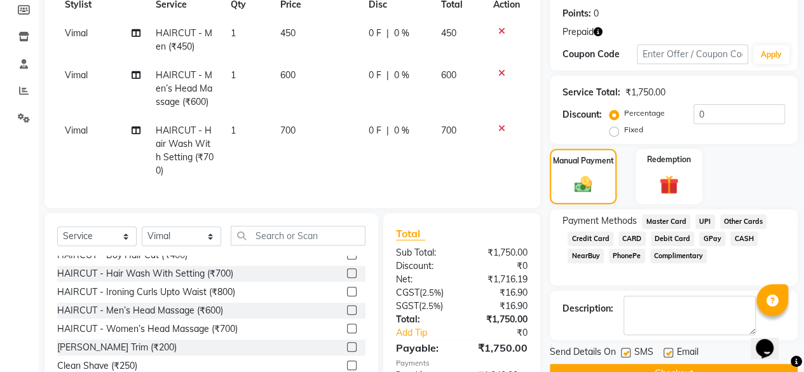
click at [704, 221] on span "UPI" at bounding box center [705, 221] width 20 height 15
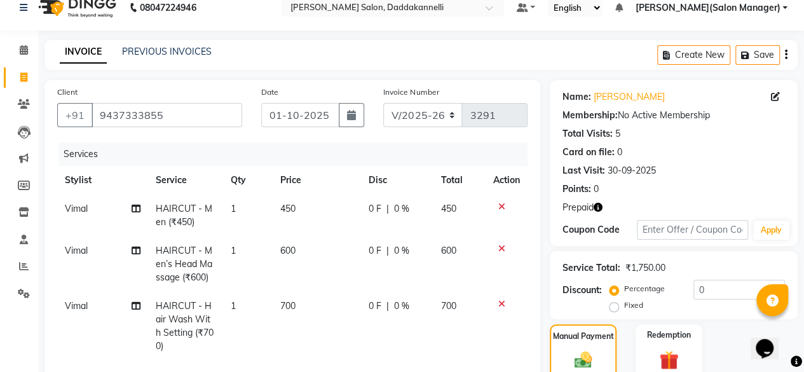
scroll to position [0, 0]
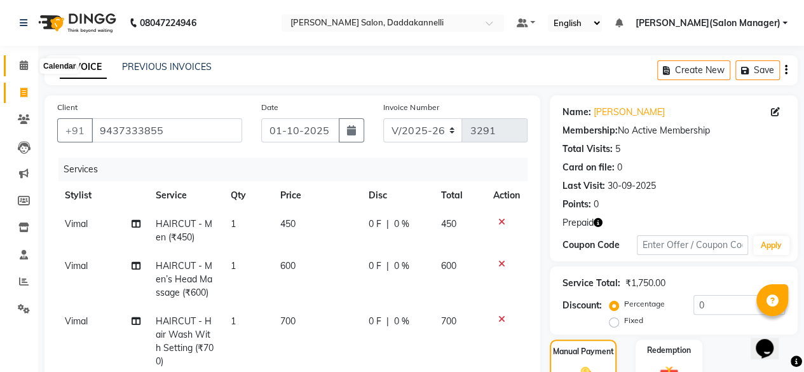
click at [24, 64] on icon at bounding box center [24, 65] width 8 height 10
